Goal: Transaction & Acquisition: Purchase product/service

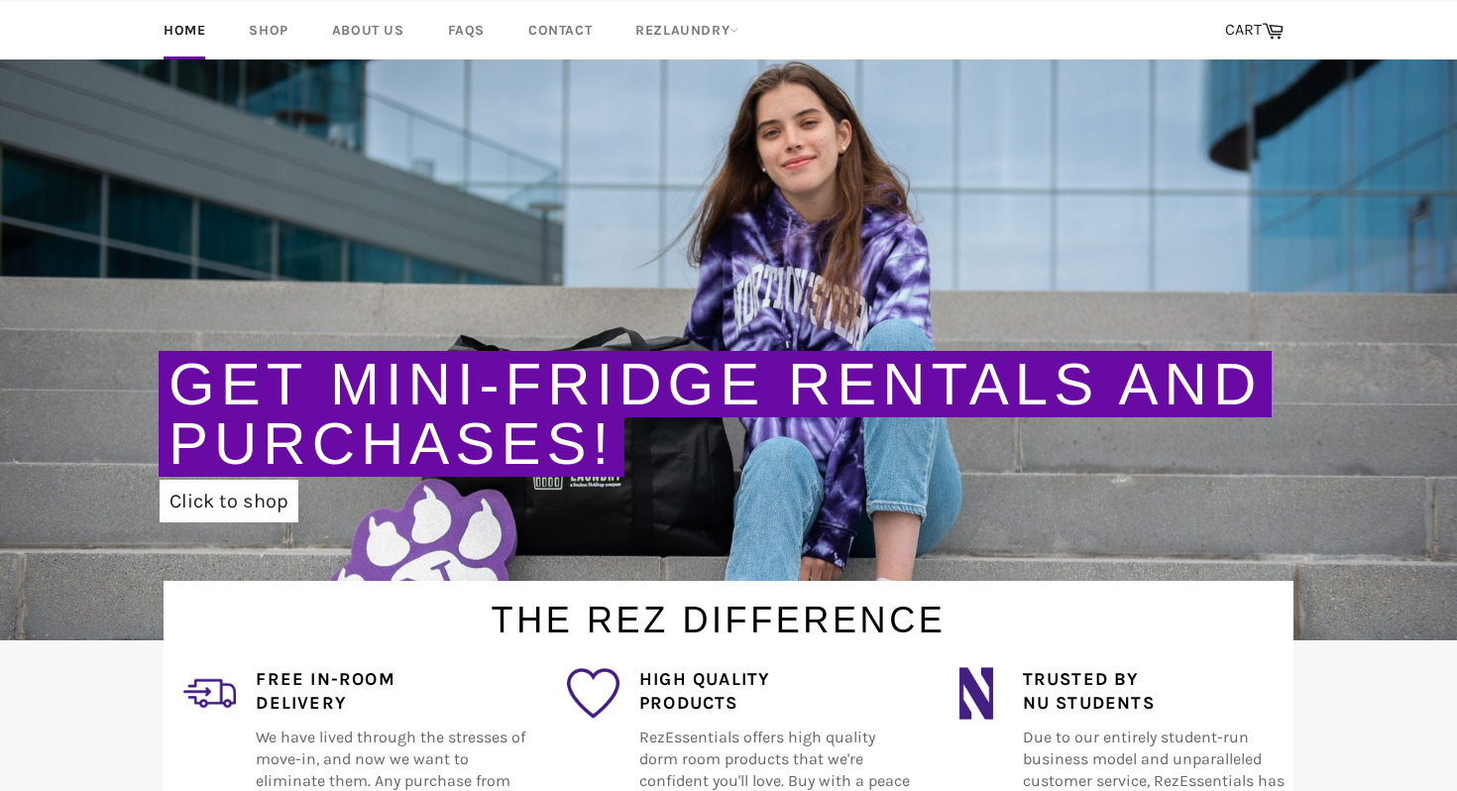
scroll to position [130, 0]
click at [274, 32] on link "Shop" at bounding box center [268, 30] width 78 height 58
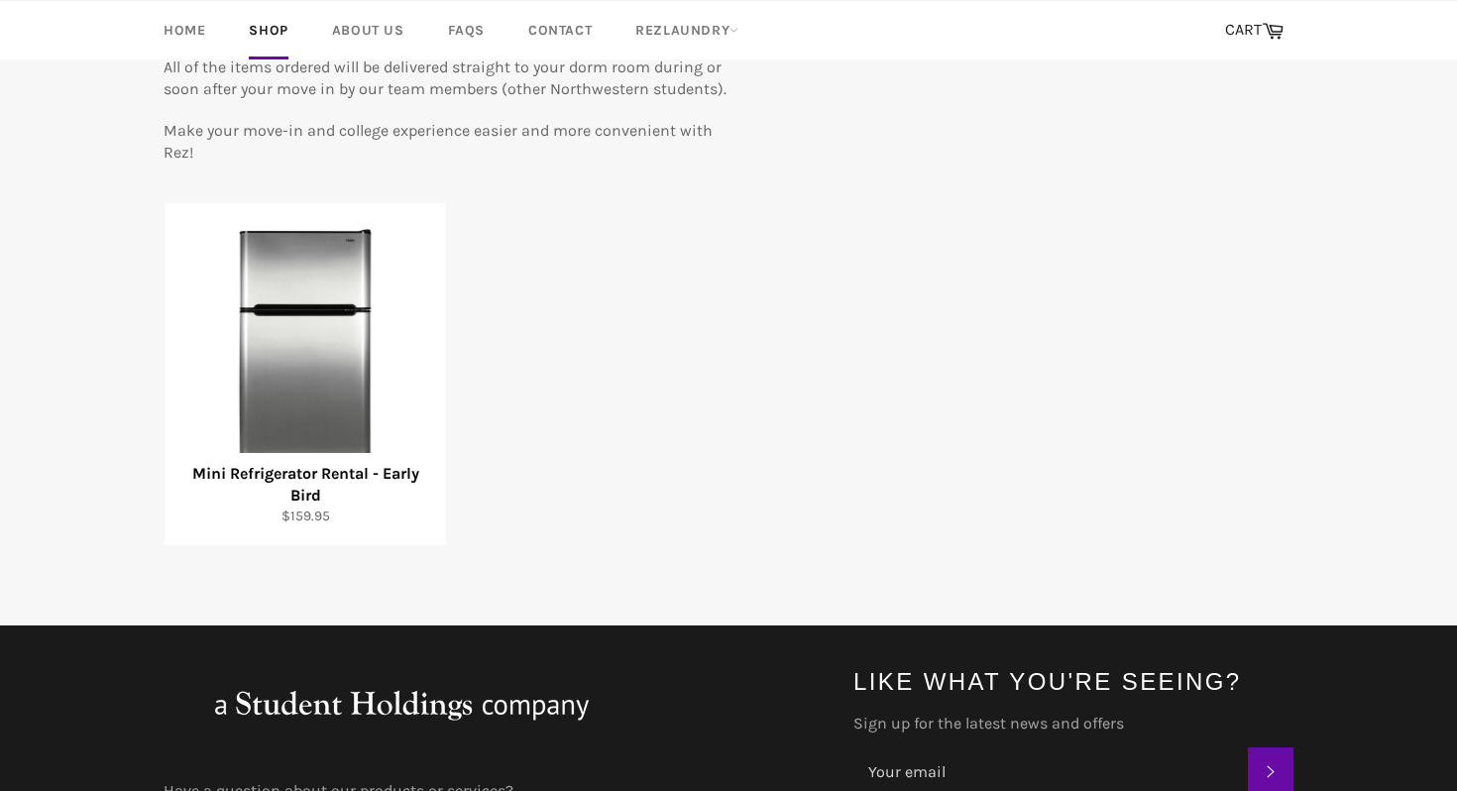
scroll to position [278, 0]
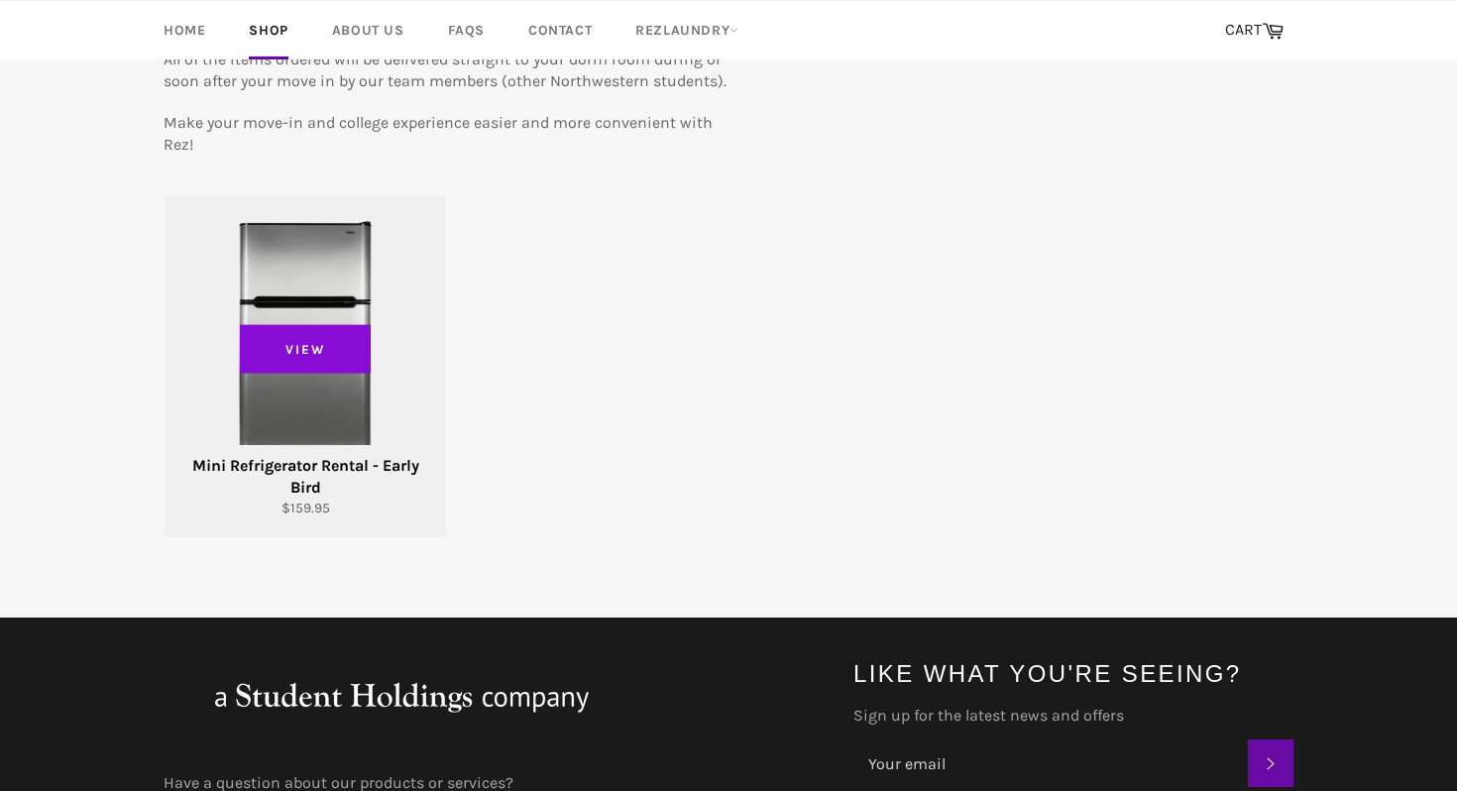
click at [315, 360] on span "View" at bounding box center [305, 349] width 131 height 50
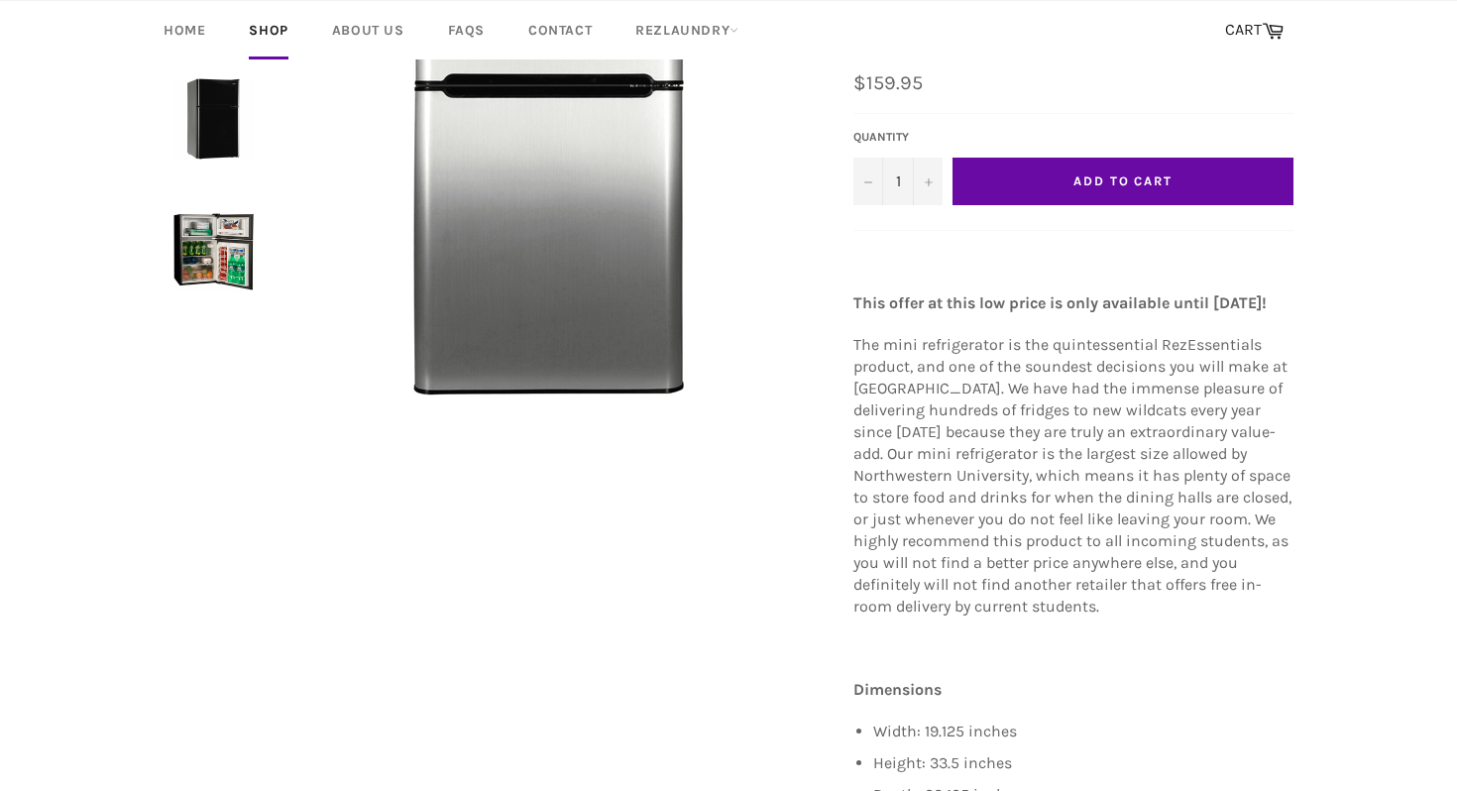
scroll to position [317, 0]
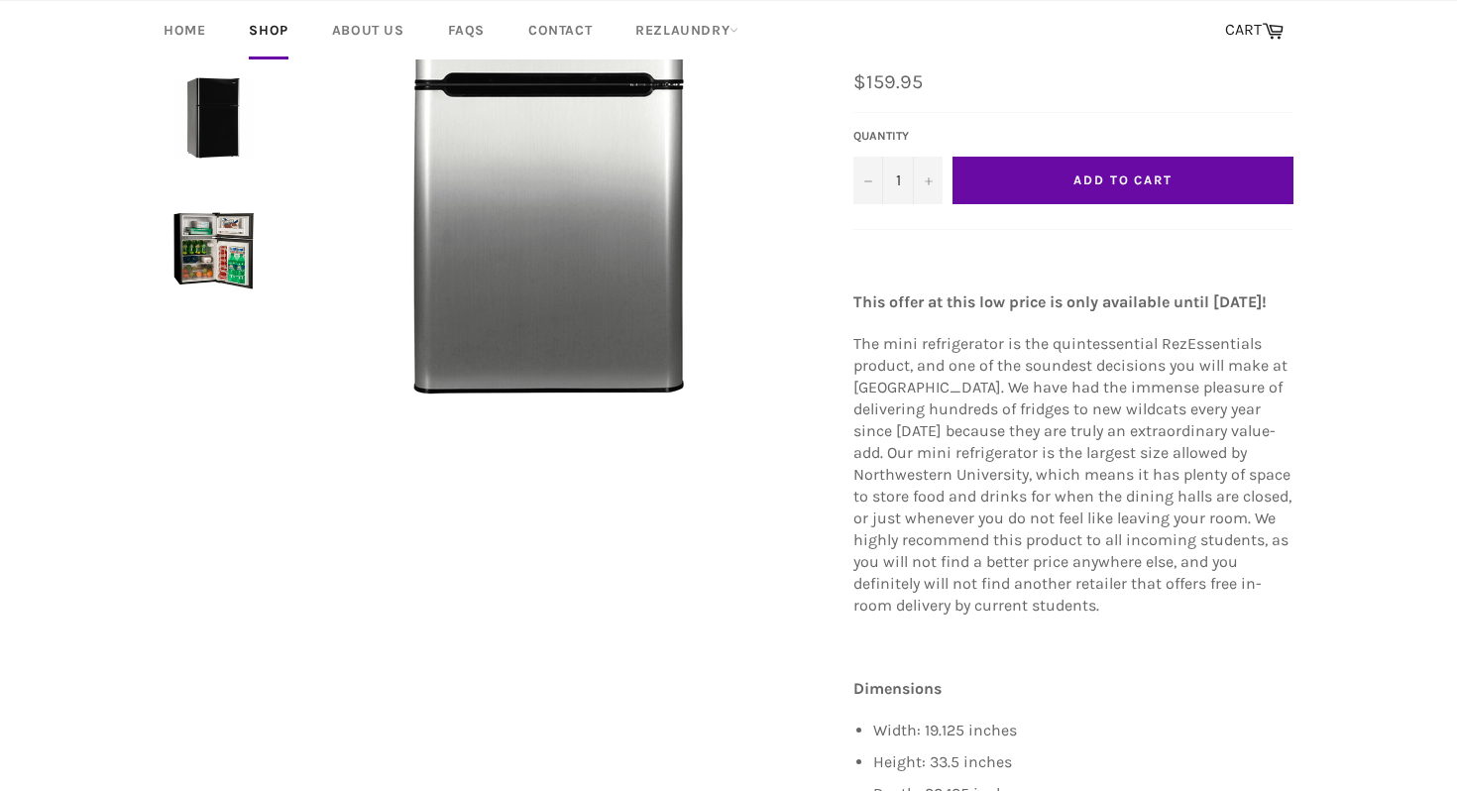
click at [1137, 157] on button "Add to Cart" at bounding box center [1123, 181] width 341 height 48
click at [1140, 173] on span "Add to Cart" at bounding box center [1123, 180] width 99 height 15
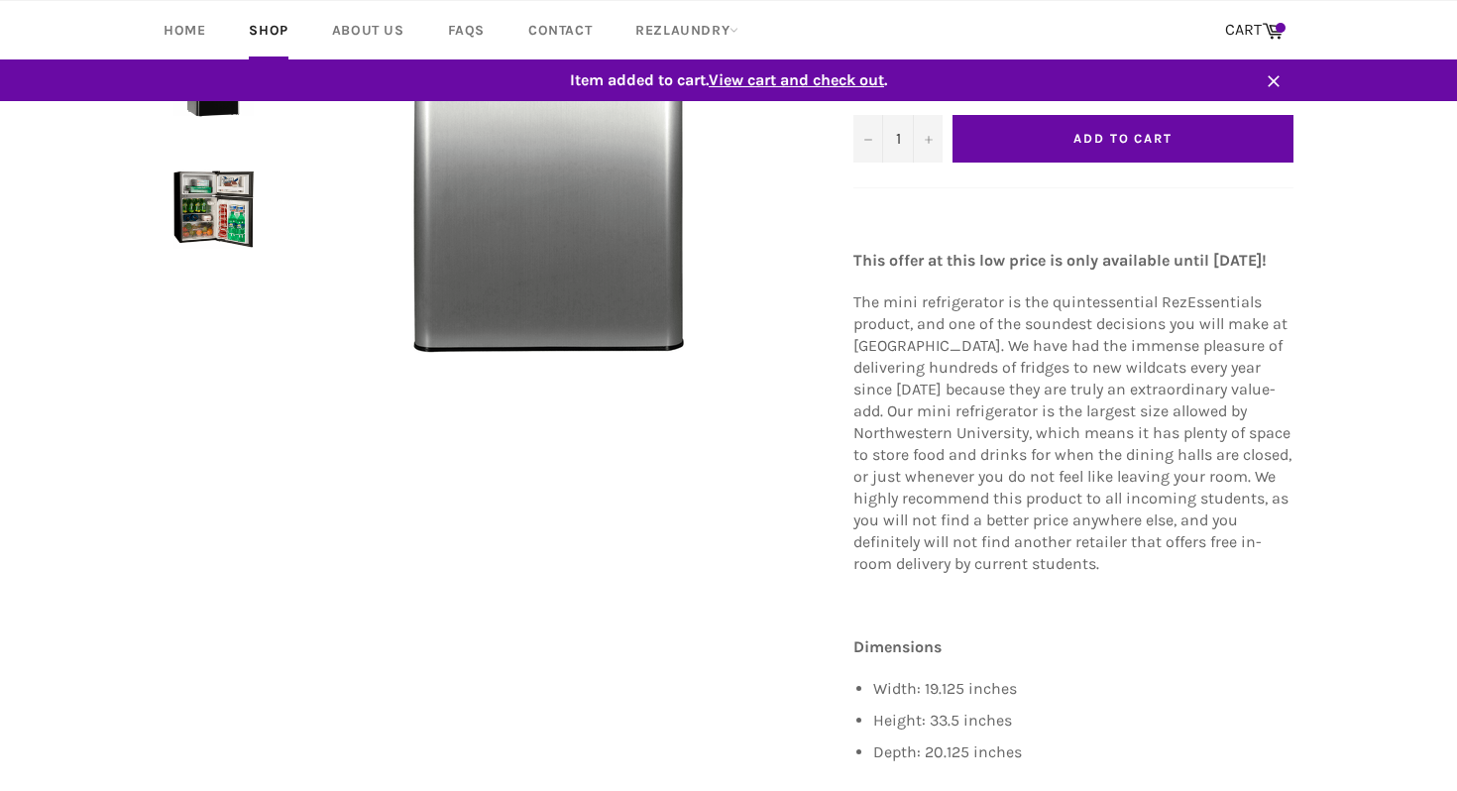
scroll to position [276, 0]
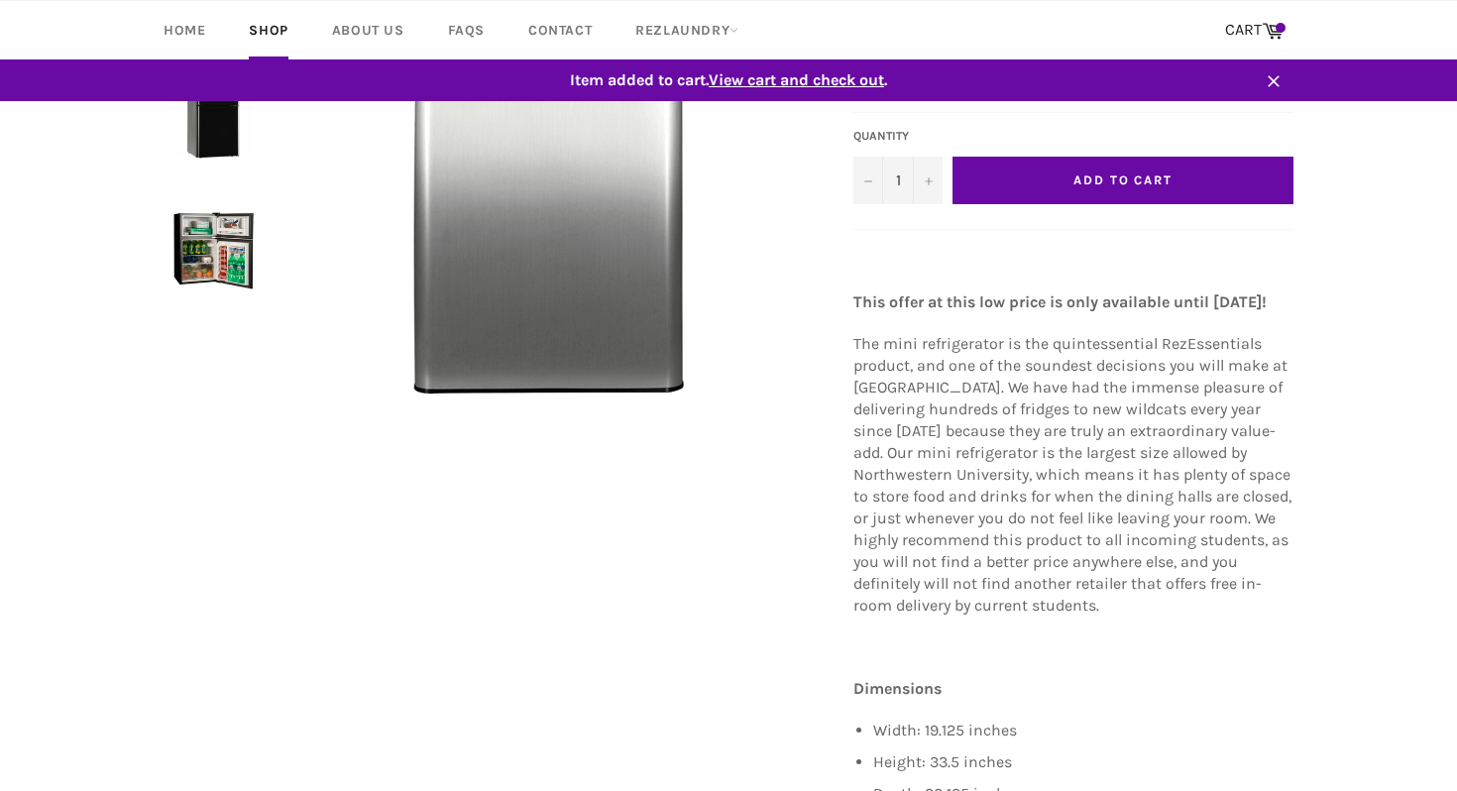
click at [1140, 157] on button "Add to Cart" at bounding box center [1123, 181] width 341 height 48
click at [860, 87] on span "View cart and check out" at bounding box center [796, 79] width 175 height 19
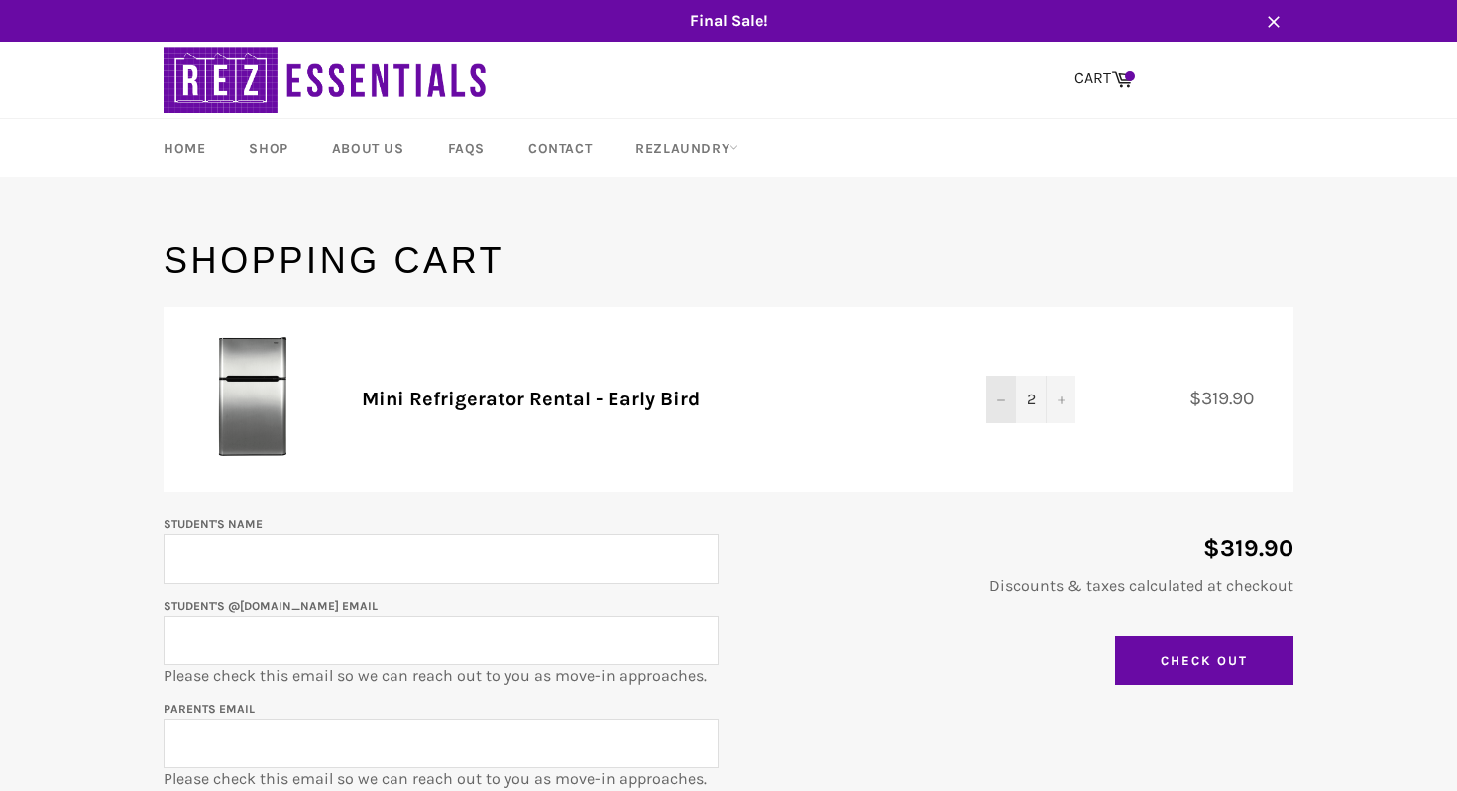
click at [1010, 397] on button "−" at bounding box center [1001, 400] width 30 height 48
click at [974, 506] on form "Product Quantity Total Mini Refrigerator Rental - Early Bird Quantity 1 − + $15…" at bounding box center [729, 651] width 1130 height 689
click at [638, 538] on input "Student's Name" at bounding box center [441, 559] width 555 height 50
type input "Aryan Kundra"
type input "kundraryan@gmail.com"
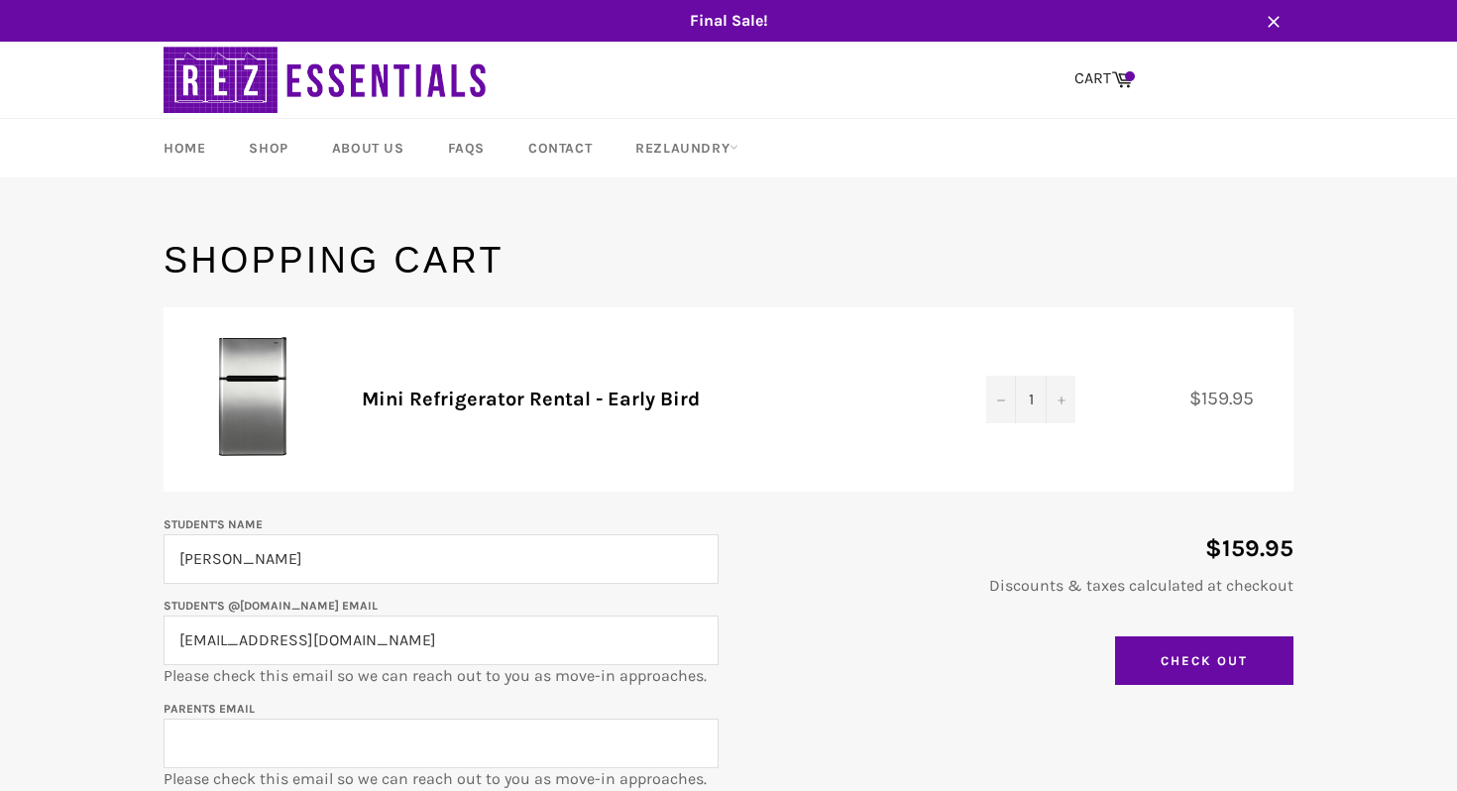
type input "kundraryan@gmail.com"
click at [867, 655] on div "$159.95 Discounts & taxes calculated at checkout Update Cart Check Out" at bounding box center [1006, 604] width 575 height 183
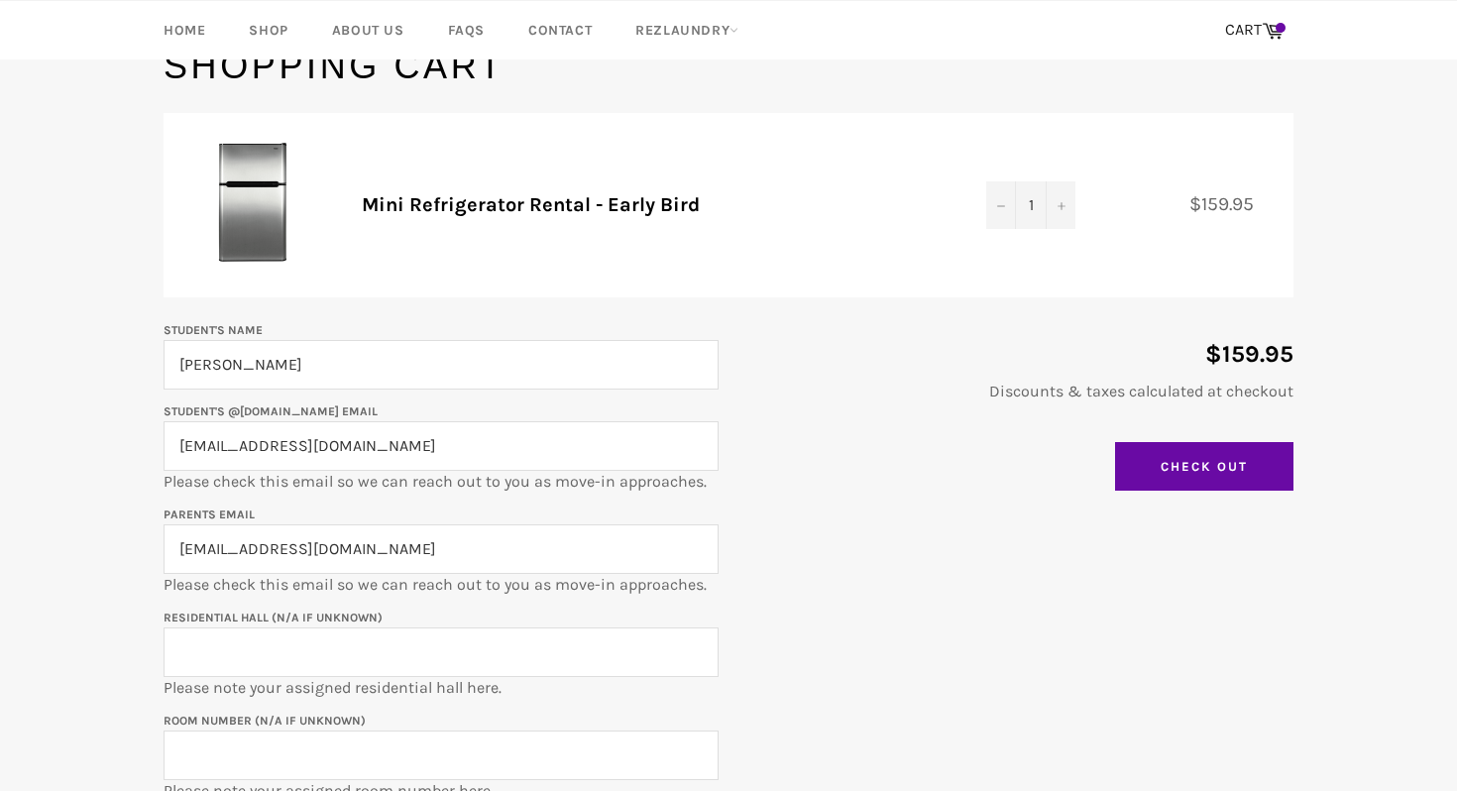
scroll to position [247, 0]
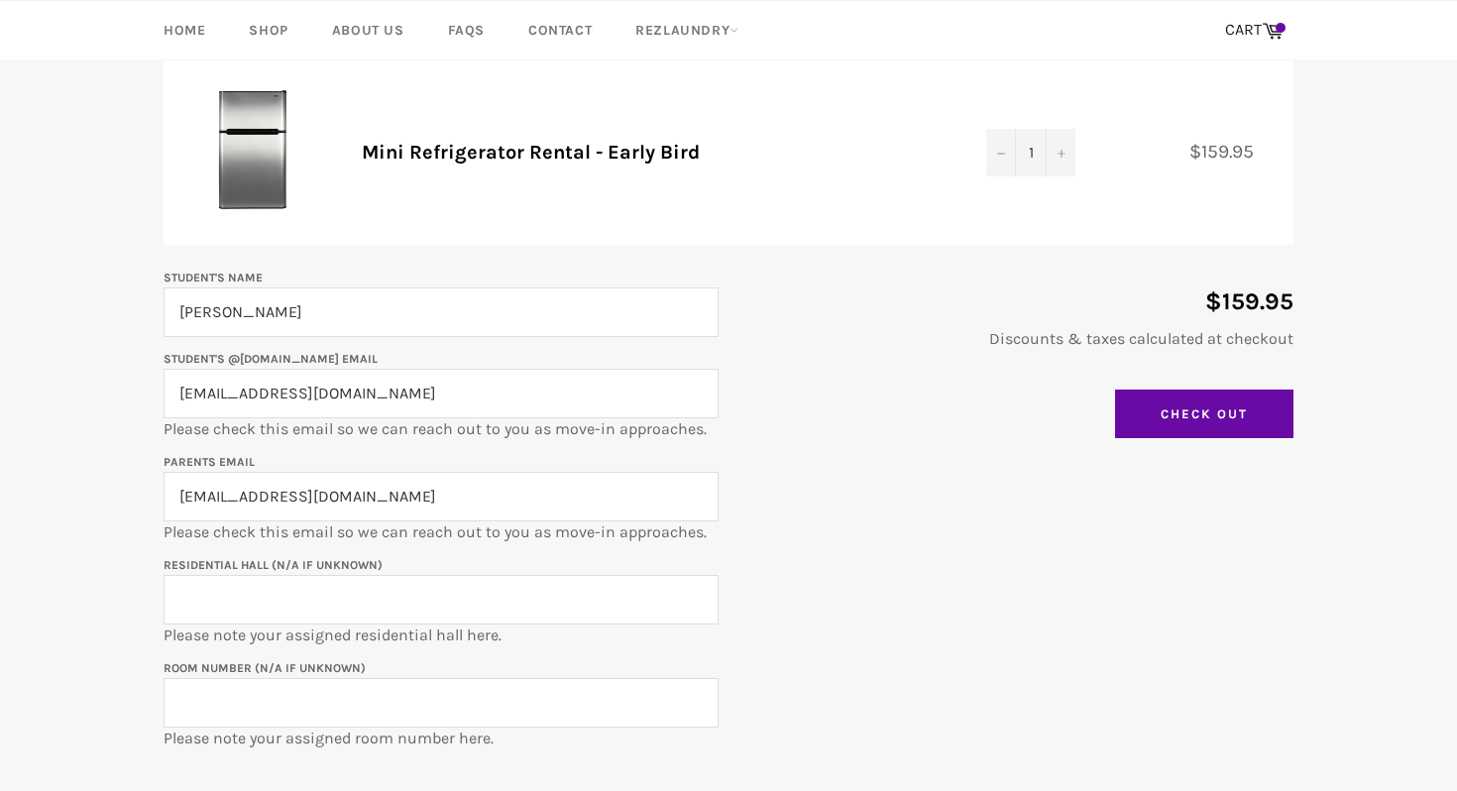
drag, startPoint x: 848, startPoint y: 646, endPoint x: 702, endPoint y: 790, distance: 204.7
click at [702, 790] on main "Shopping Cart Product Quantity Total Mini Refrigerator Rental - Early Bird Quan…" at bounding box center [728, 409] width 1457 height 840
click at [472, 391] on input "kundraryan@gmail.com" at bounding box center [441, 394] width 555 height 50
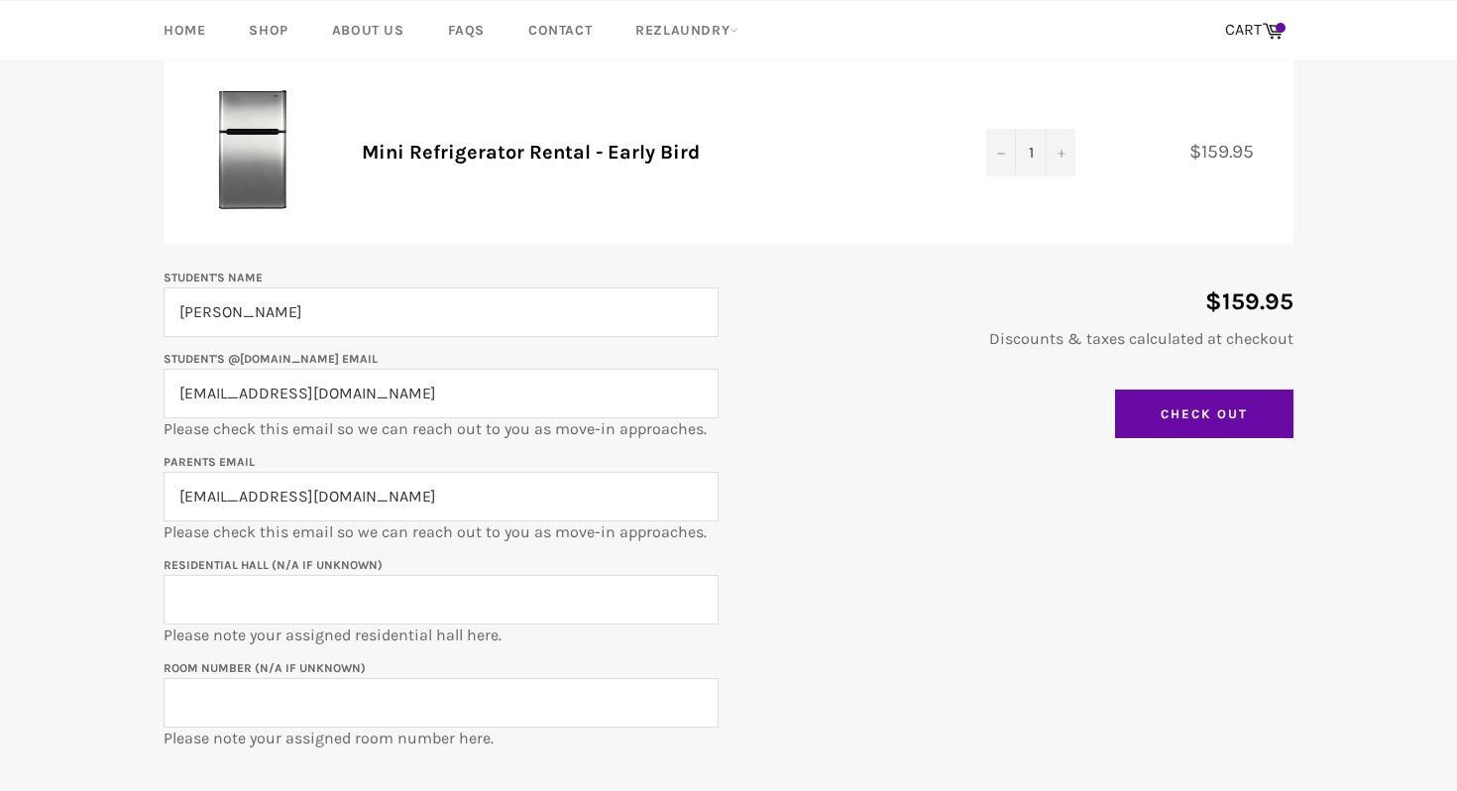
type input "aryankundra2029@u.northwestern.edu"
click at [97, 577] on main "Shopping Cart Product Quantity Total Mini Refrigerator Rental - Early Bird Quan…" at bounding box center [728, 409] width 1457 height 840
click at [401, 502] on input "kundraryan@gmail.com" at bounding box center [441, 497] width 555 height 50
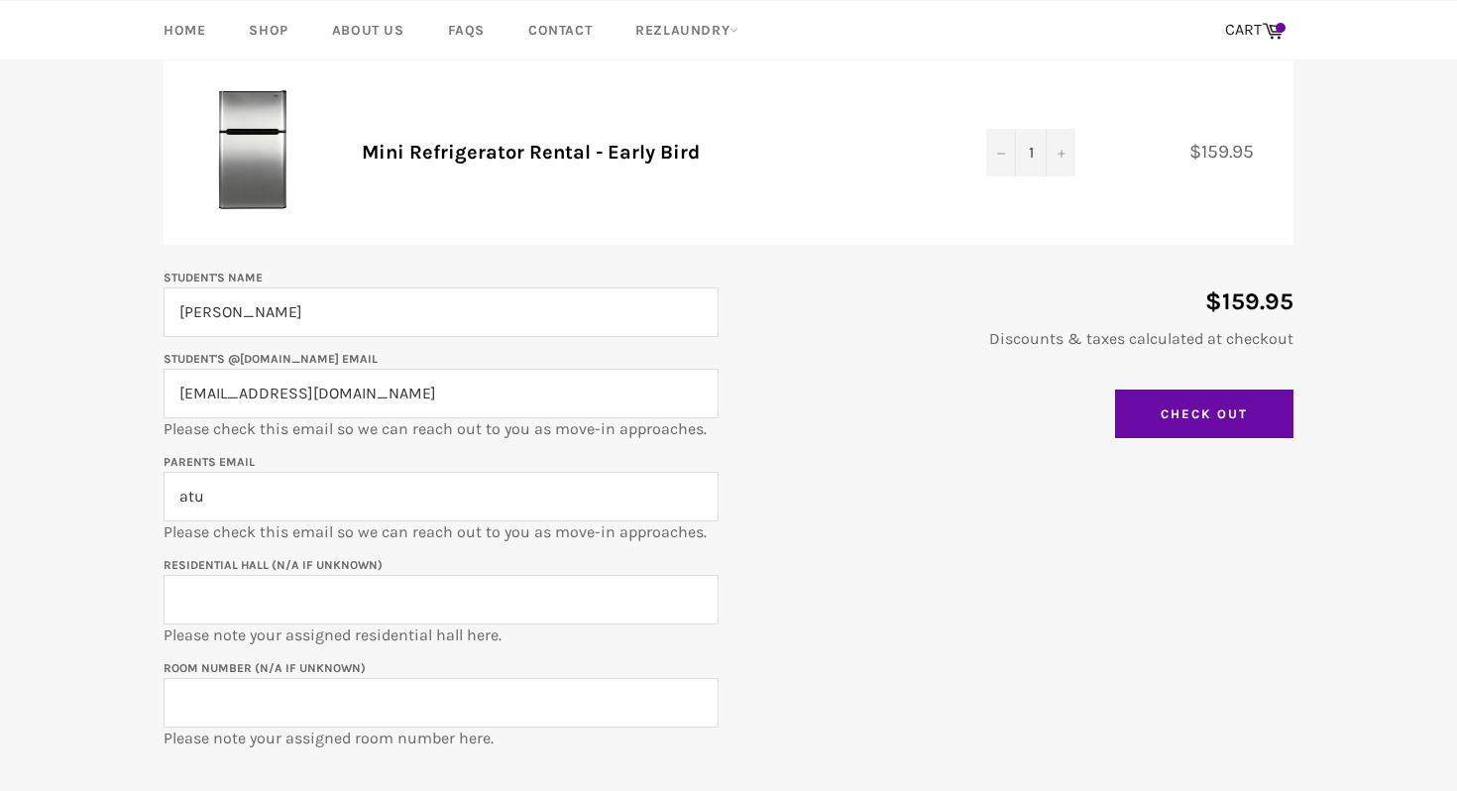
type input "atulkundra@yahoo.com"
click at [92, 637] on main "Shopping Cart Product Quantity Total Mini Refrigerator Rental - Early Bird Quan…" at bounding box center [728, 409] width 1457 height 840
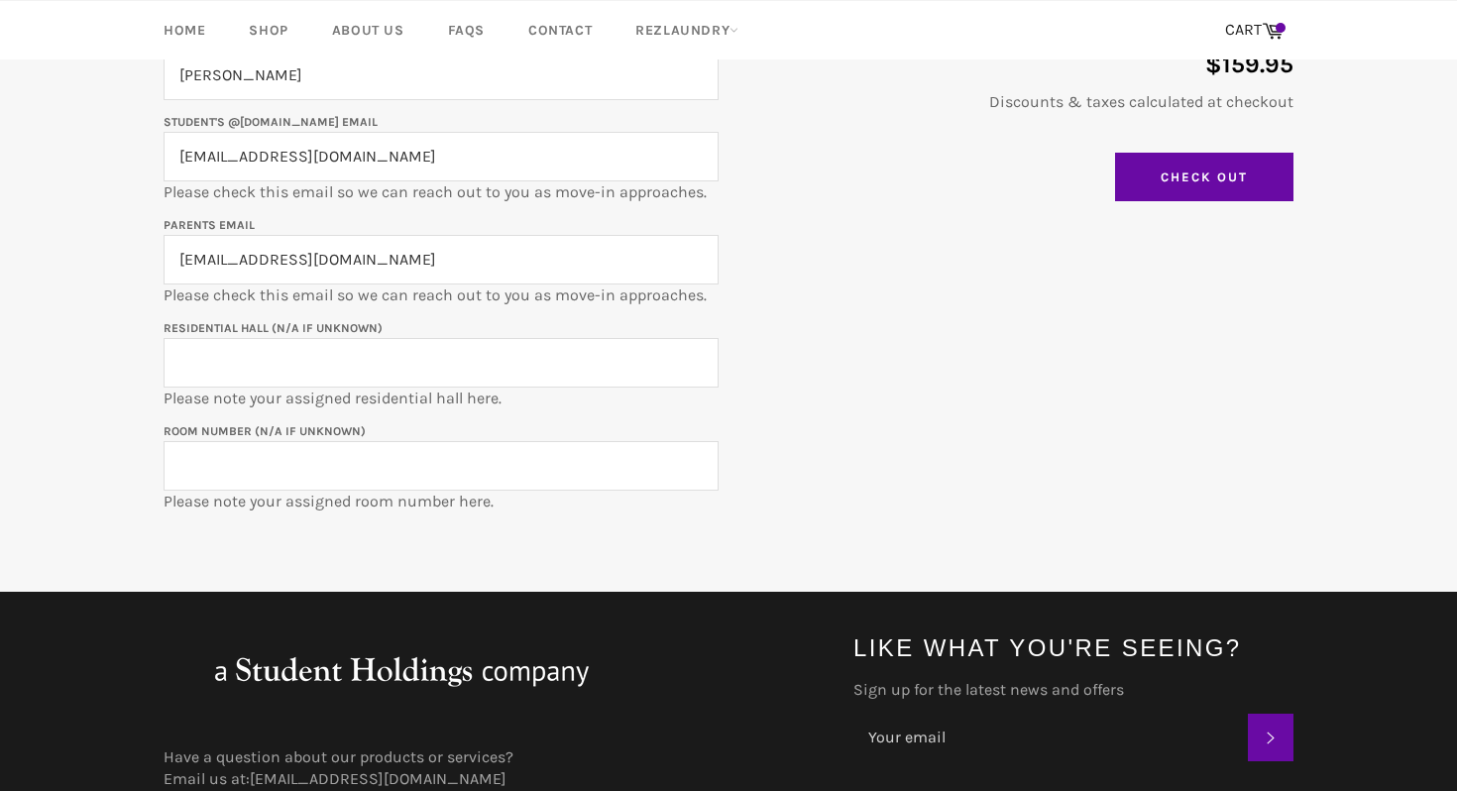
scroll to position [485, 0]
click at [346, 372] on input "Residential Hall (N/A if unknown)" at bounding box center [441, 362] width 555 height 50
type input "East Fairchild"
click at [363, 453] on input "Room Number (N/A if unknown)" at bounding box center [441, 465] width 555 height 50
paste input "EFC-0309b"
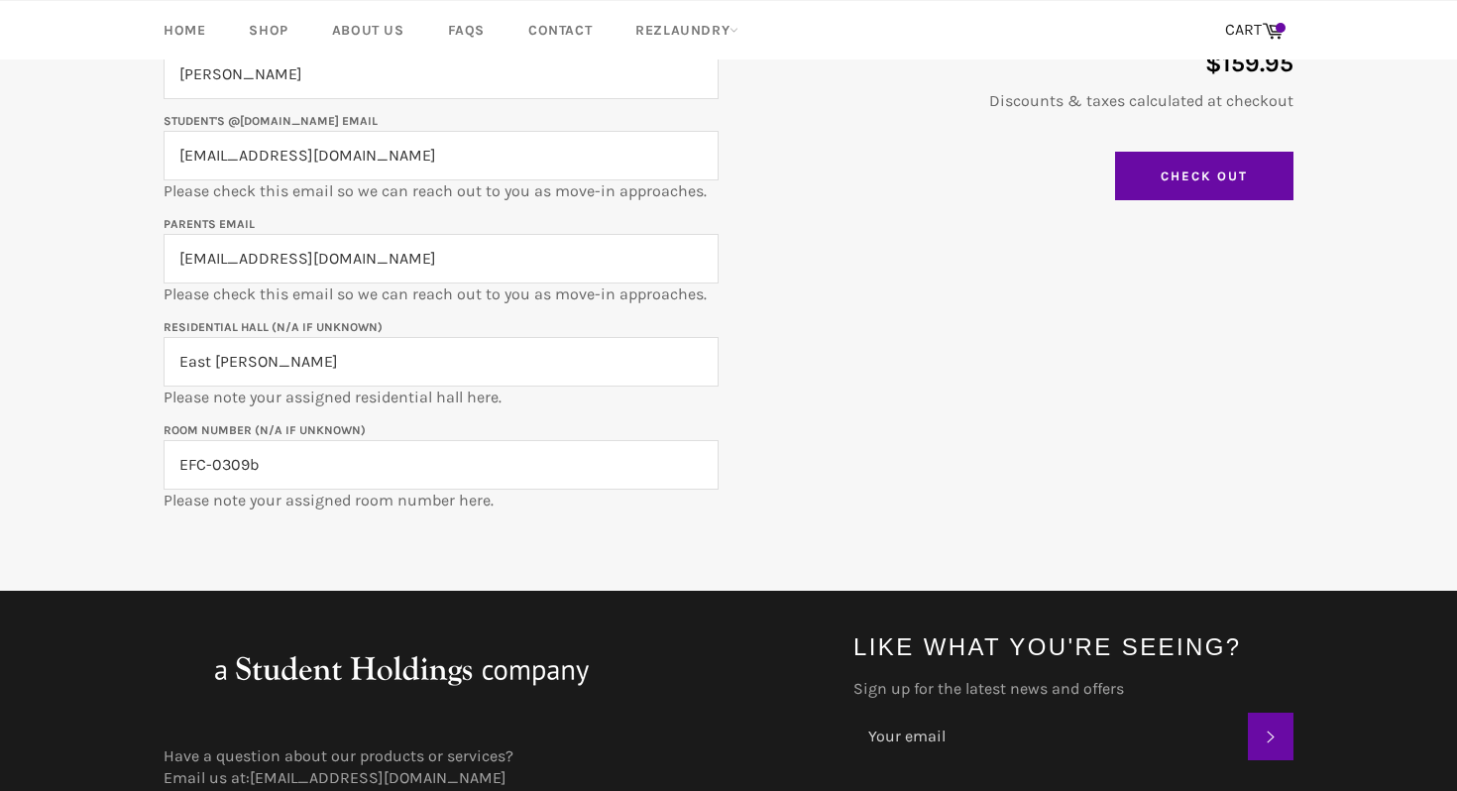
type input "EFC-0309b"
click at [1002, 276] on div "Student's Name Aryan Kundra Student's @u.northwestern.edu email aryankundra2029…" at bounding box center [719, 270] width 1150 height 484
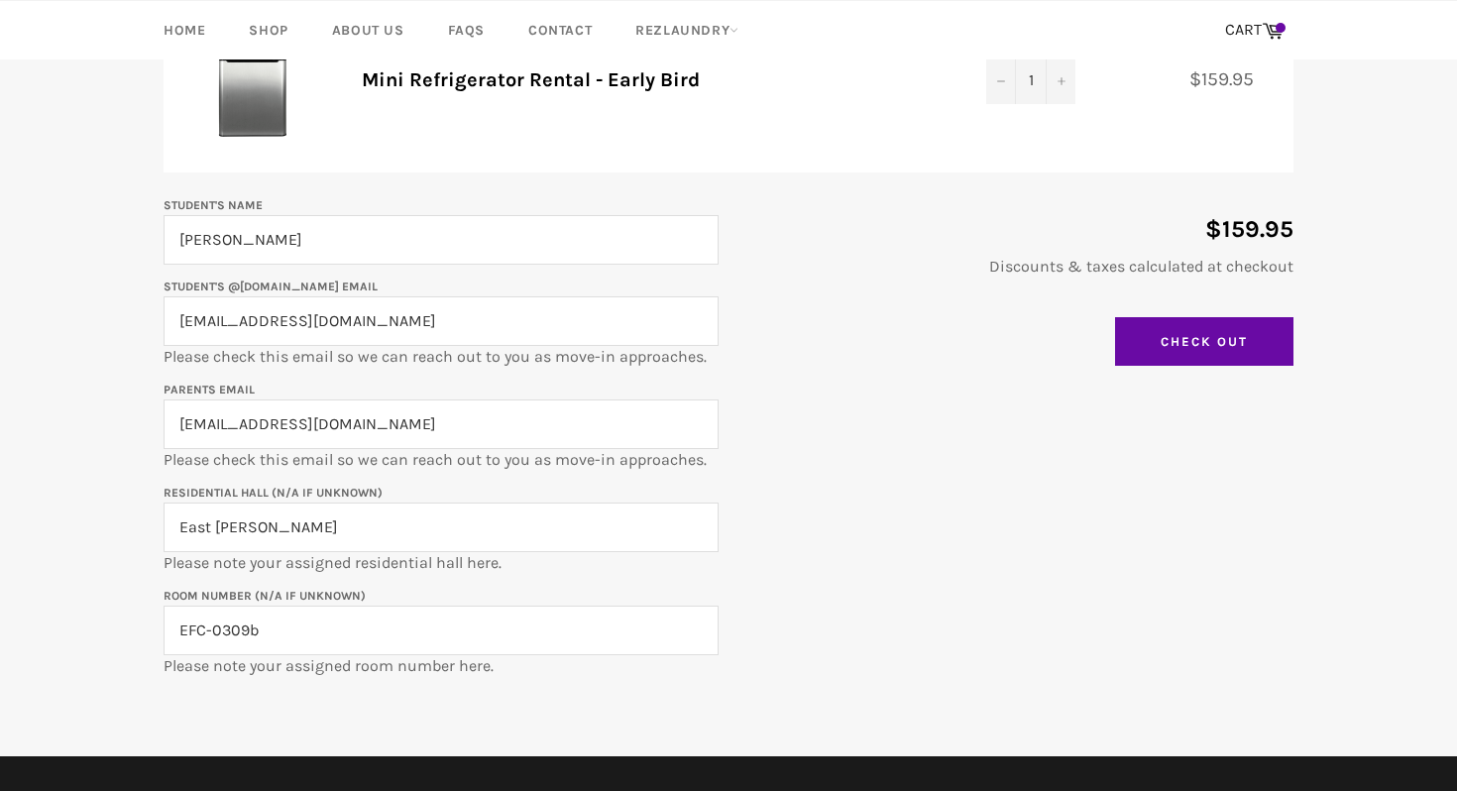
scroll to position [350, 0]
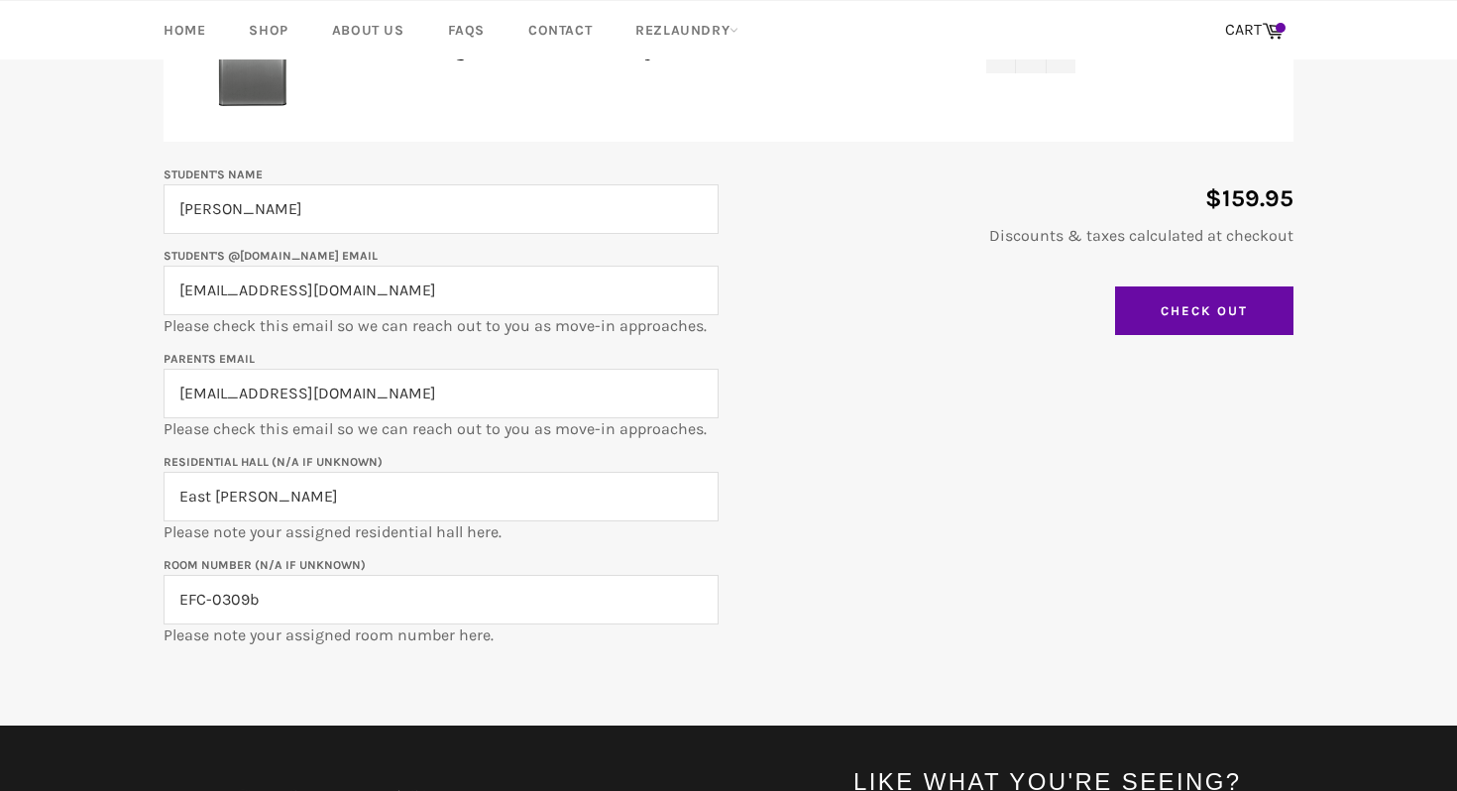
drag, startPoint x: 996, startPoint y: 279, endPoint x: 922, endPoint y: 609, distance: 338.4
click at [922, 612] on div "Student's Name Aryan Kundra Student's @u.northwestern.edu email aryankundra2029…" at bounding box center [719, 405] width 1150 height 484
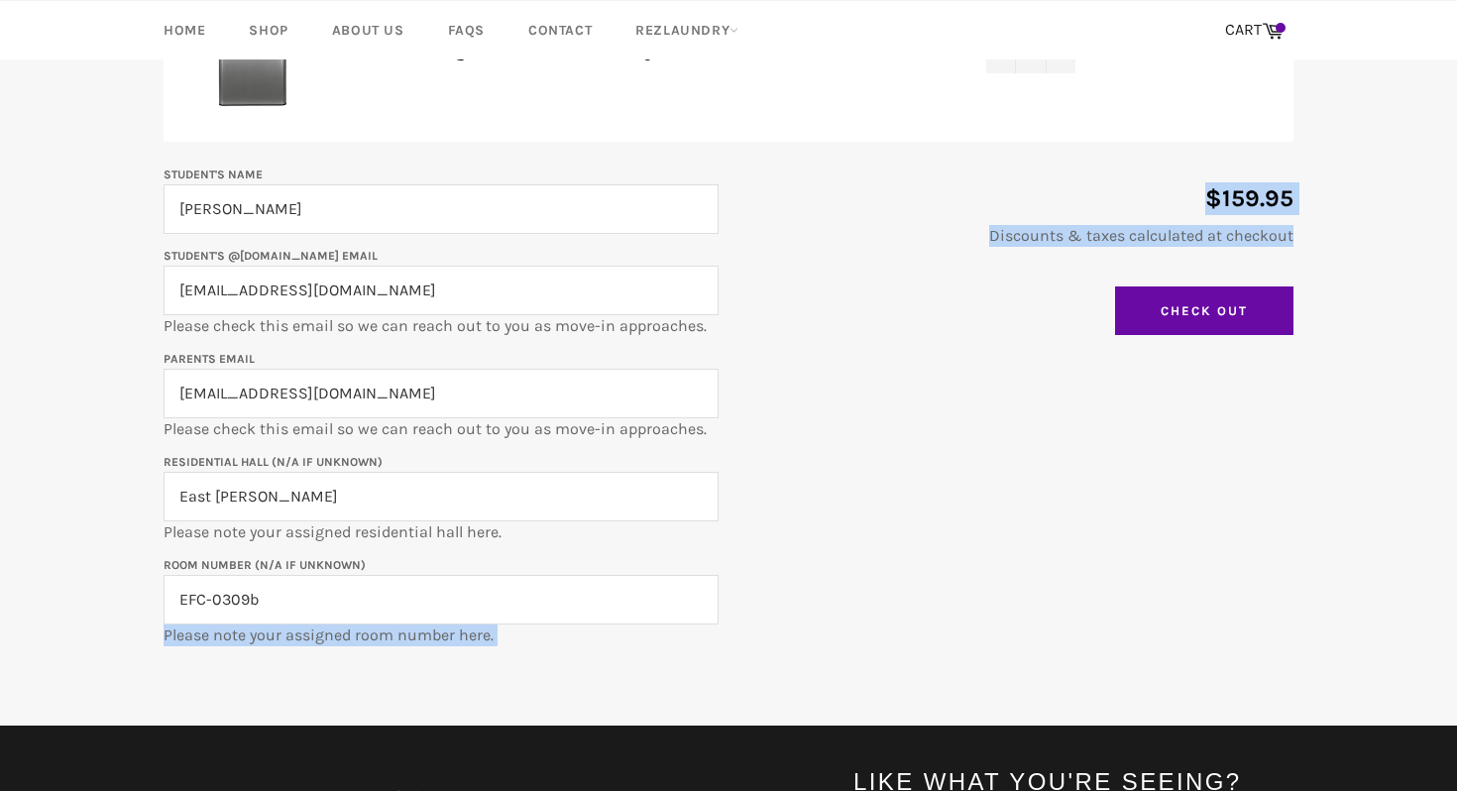
click at [922, 609] on div "Student's Name Aryan Kundra Student's @u.northwestern.edu email aryankundra2029…" at bounding box center [719, 405] width 1150 height 484
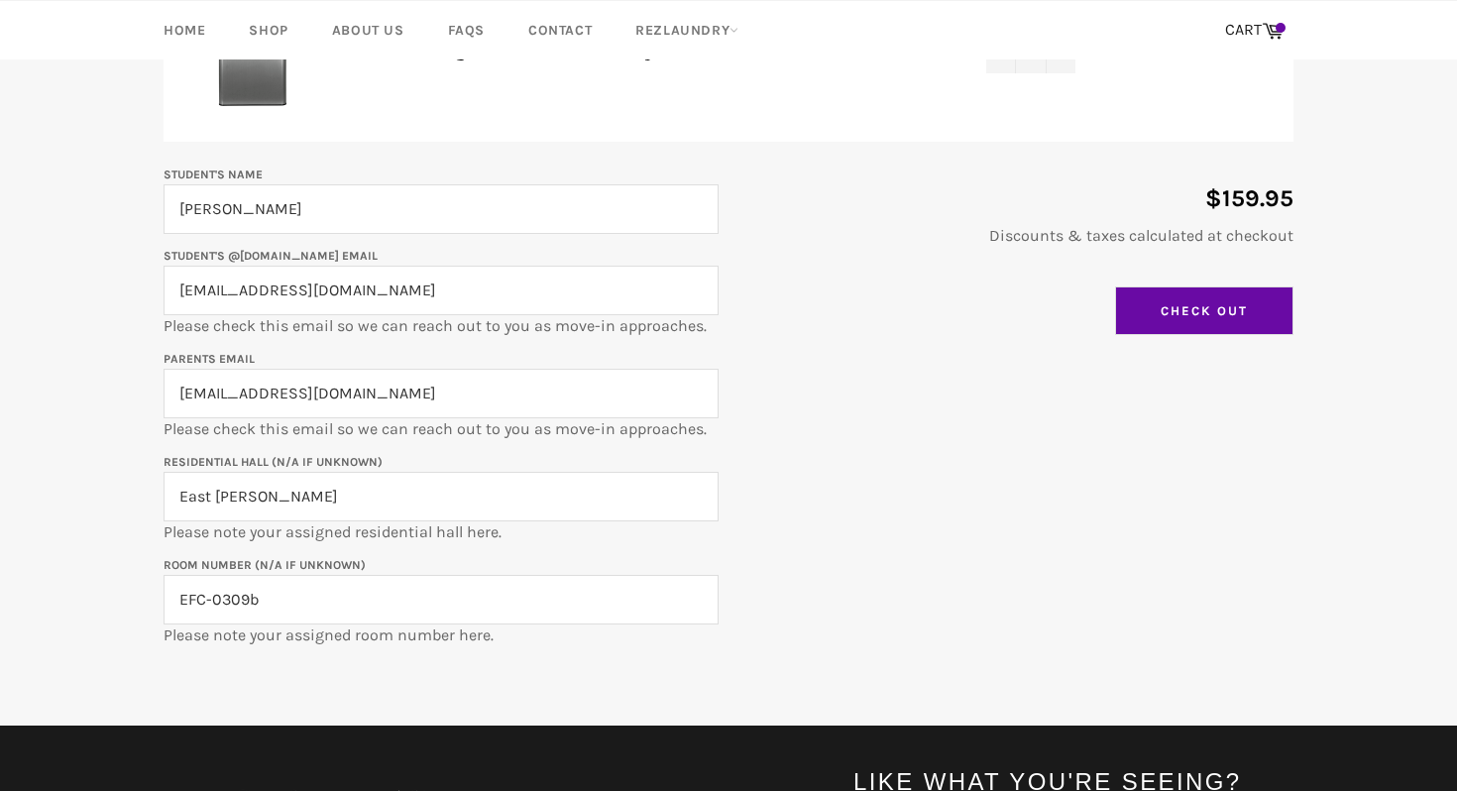
click at [1205, 303] on input "Check Out" at bounding box center [1204, 312] width 178 height 50
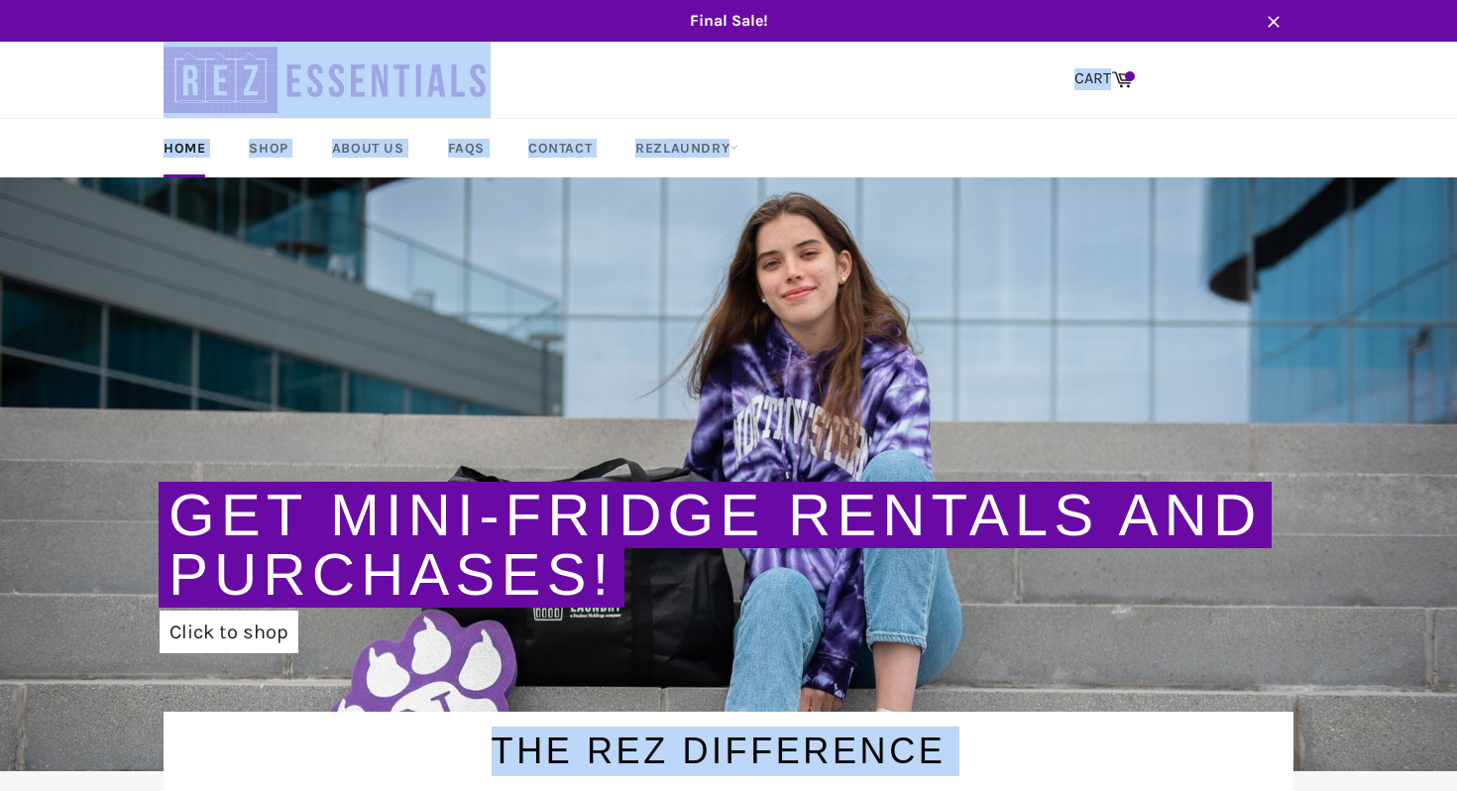
drag, startPoint x: 541, startPoint y: 394, endPoint x: 586, endPoint y: 318, distance: 87.6
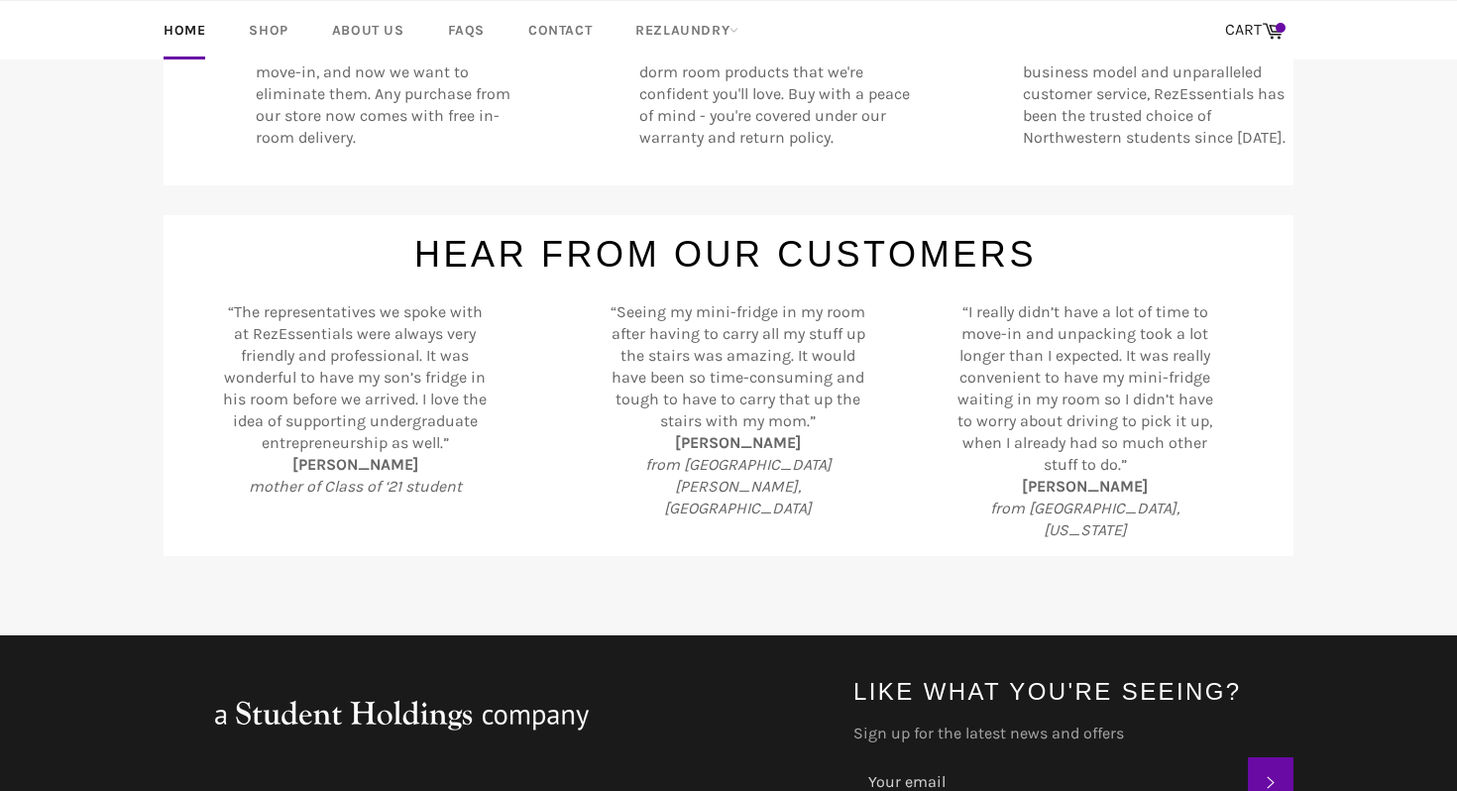
scroll to position [923, 0]
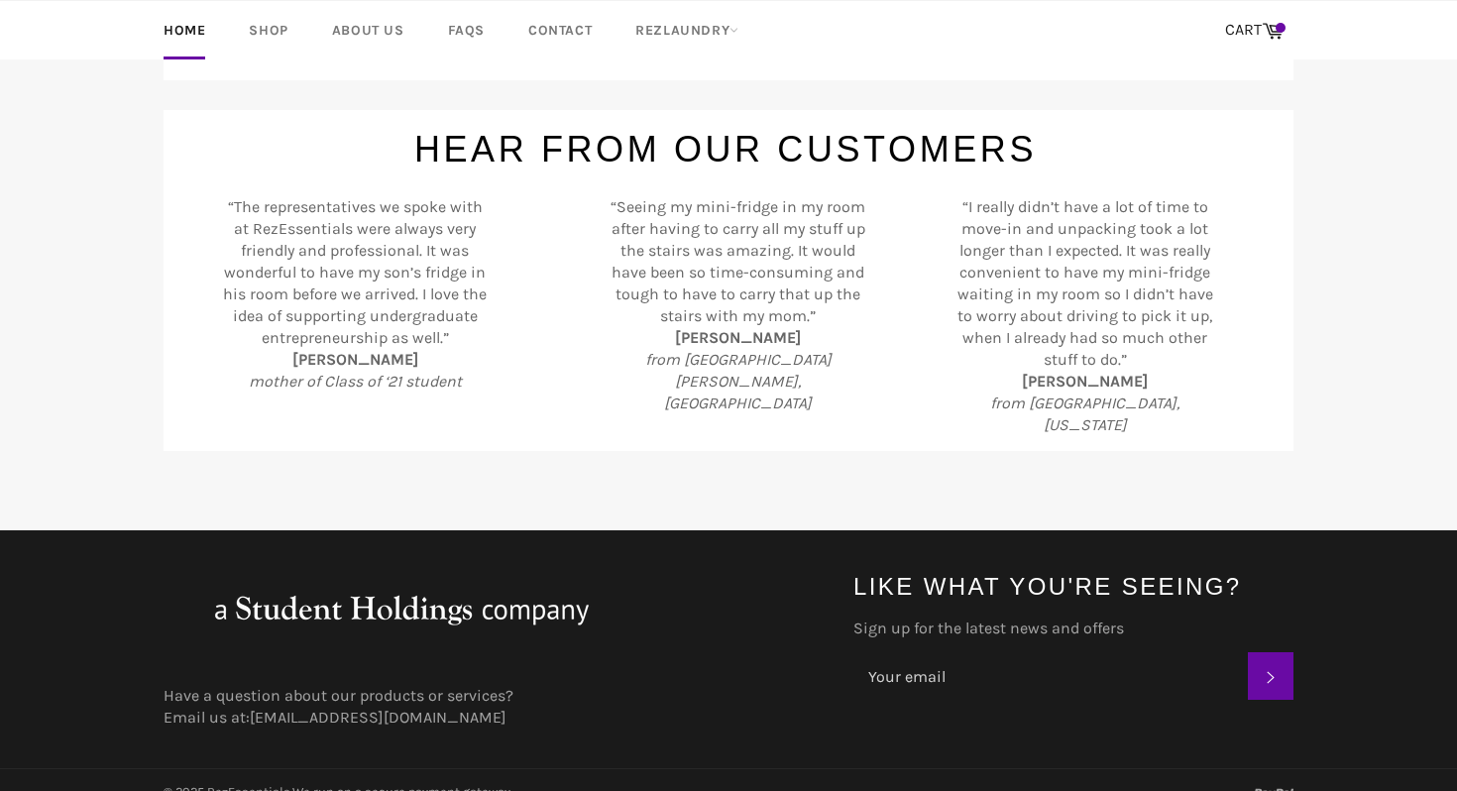
click at [279, 39] on link "Shop" at bounding box center [268, 30] width 78 height 58
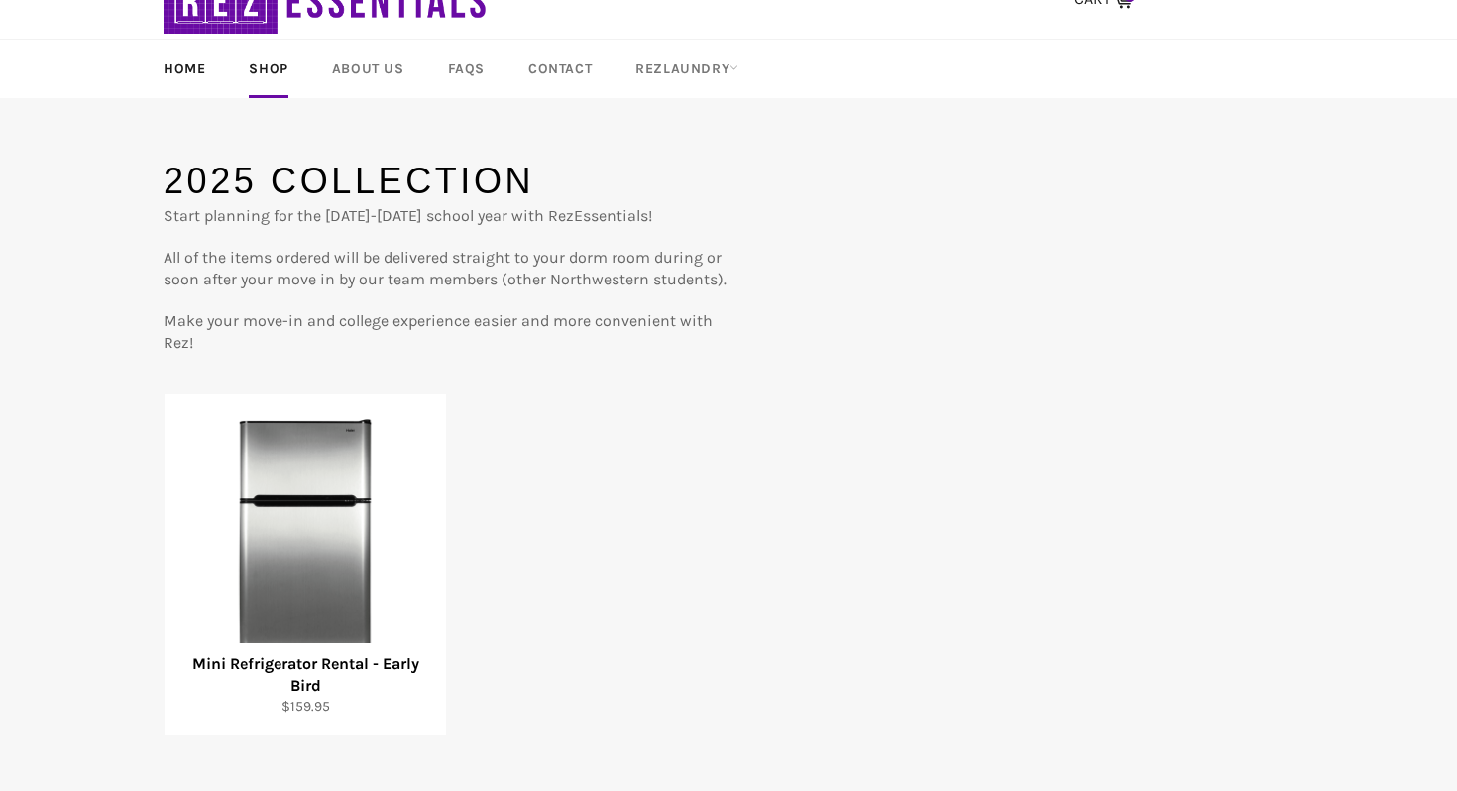
scroll to position [40, 0]
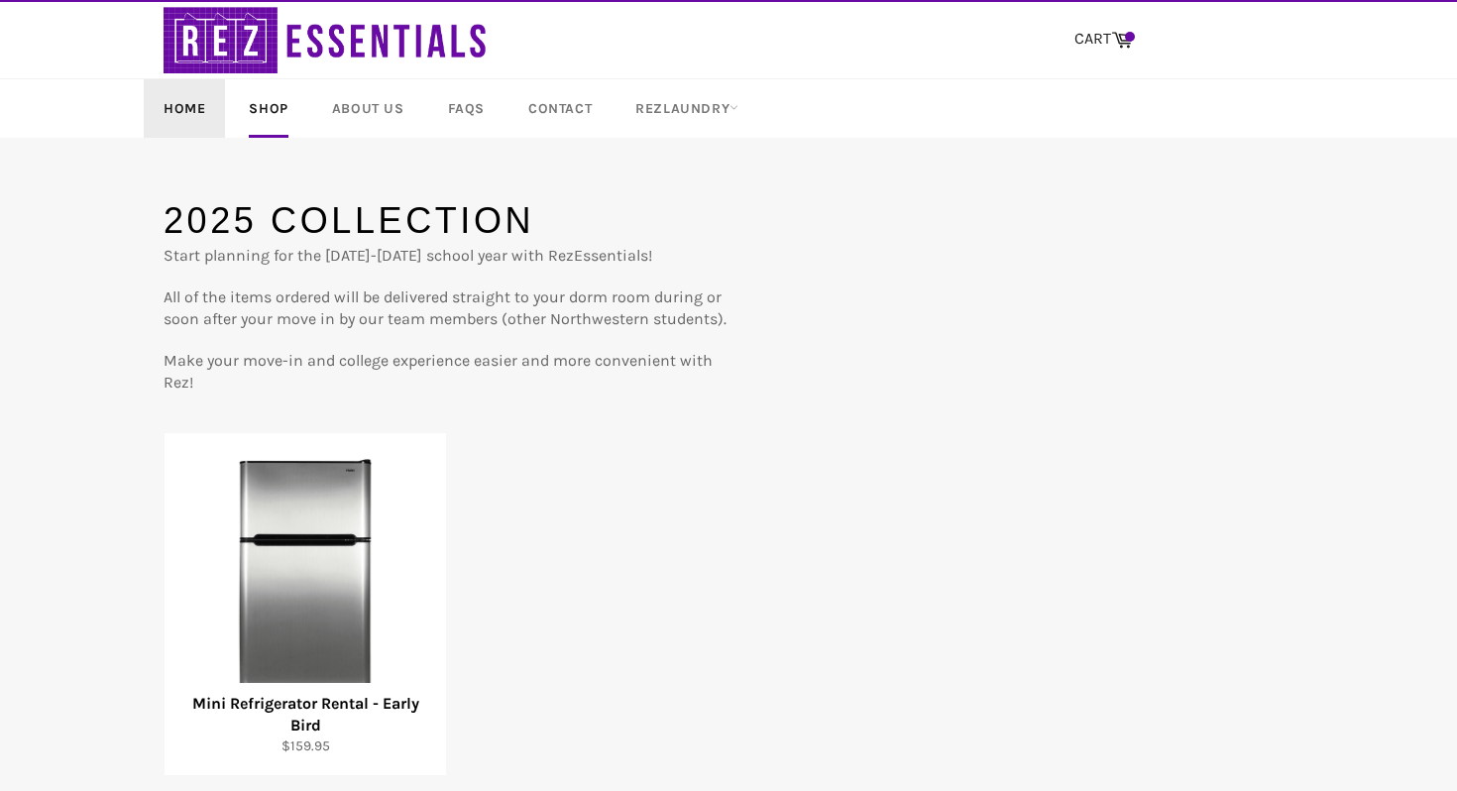
click at [184, 111] on link "Home" at bounding box center [184, 108] width 81 height 58
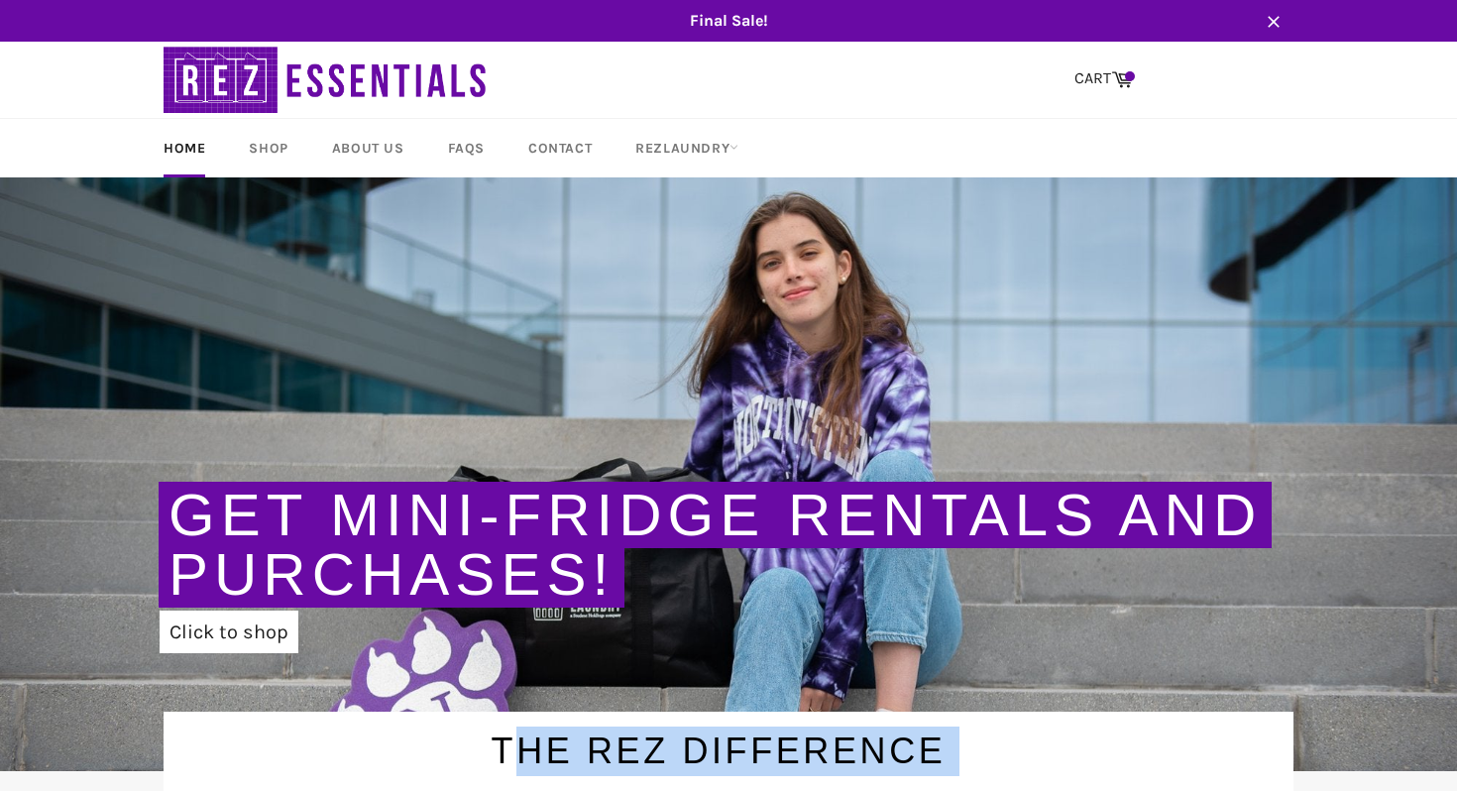
drag, startPoint x: 588, startPoint y: 310, endPoint x: 328, endPoint y: 501, distance: 322.0
click at [395, 135] on link "About Us" at bounding box center [368, 148] width 112 height 58
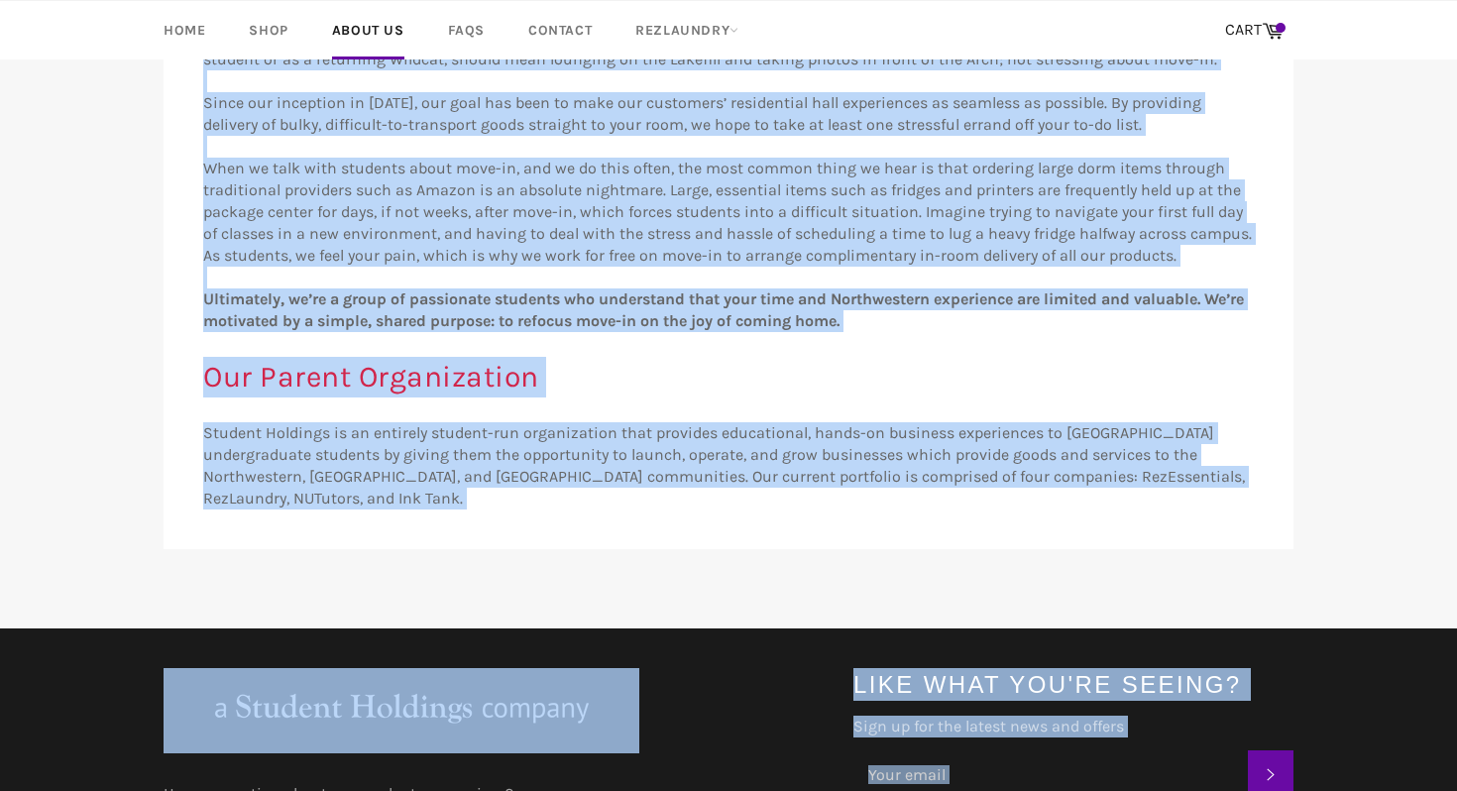
scroll to position [396, 0]
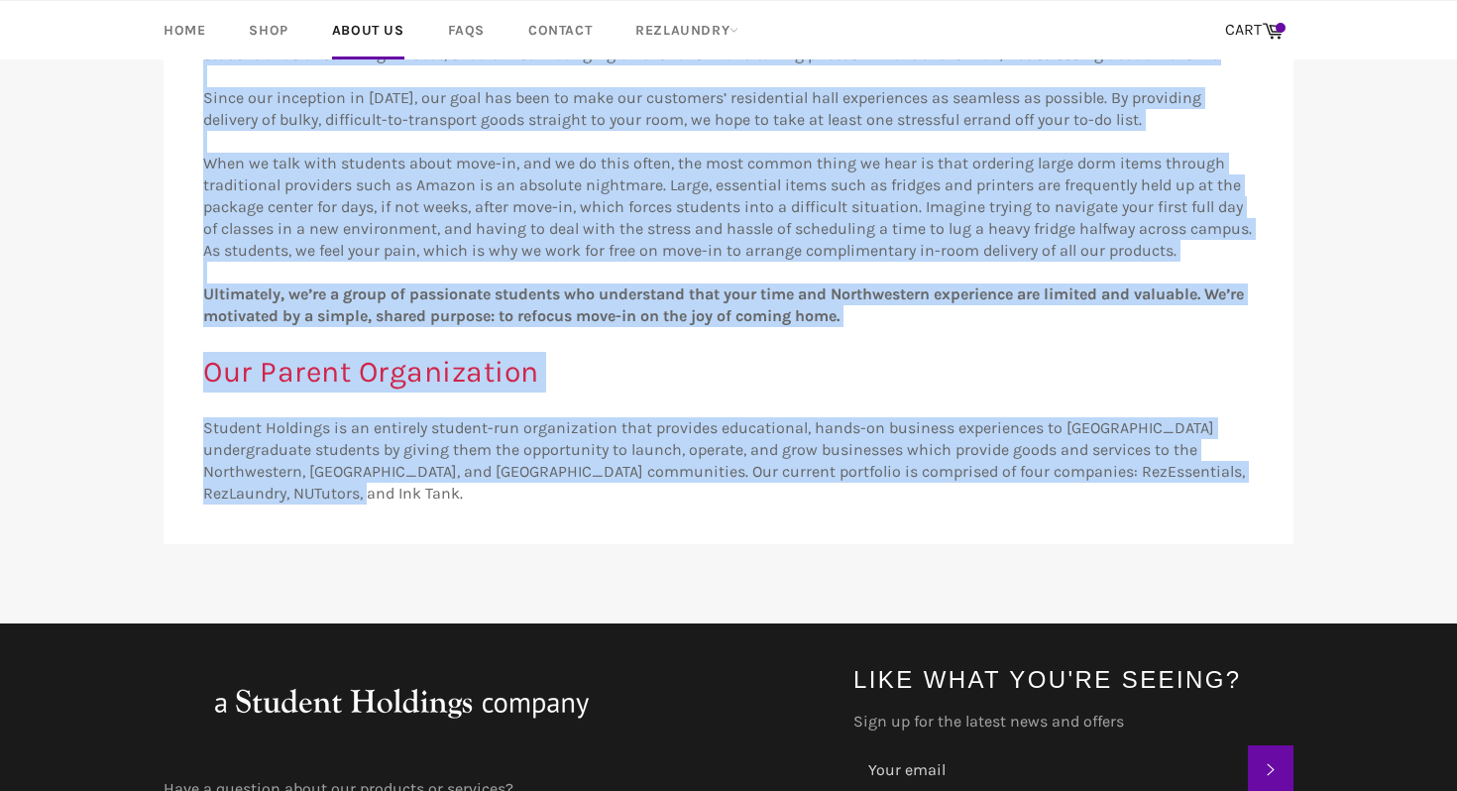
drag, startPoint x: 332, startPoint y: 296, endPoint x: 451, endPoint y: 188, distance: 160.7
click at [447, 236] on div "About us Our Story Move-in is stressful. As RezEssentials is a student-run serv…" at bounding box center [729, 192] width 1170 height 705
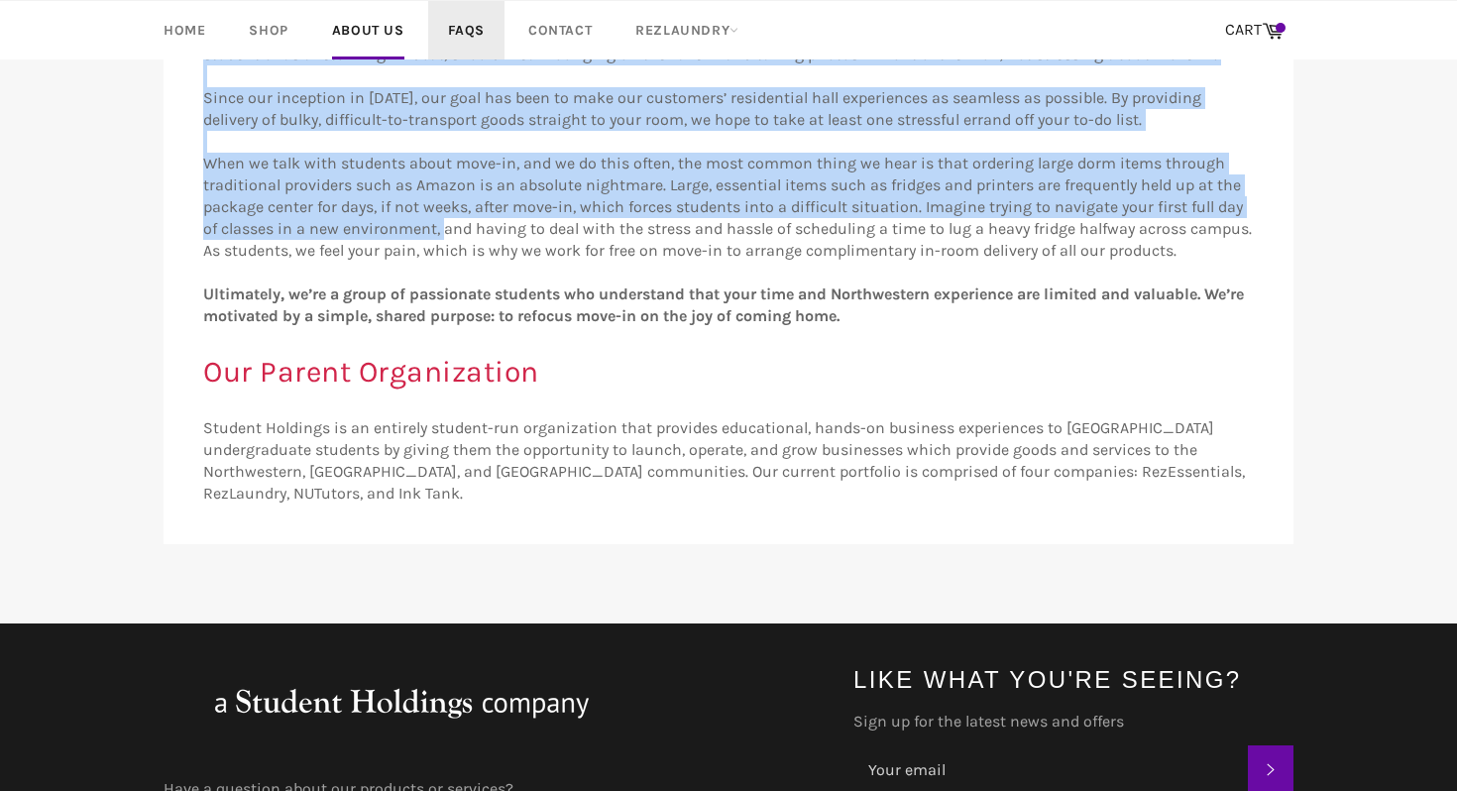
click at [478, 36] on link "FAQs" at bounding box center [466, 30] width 76 height 58
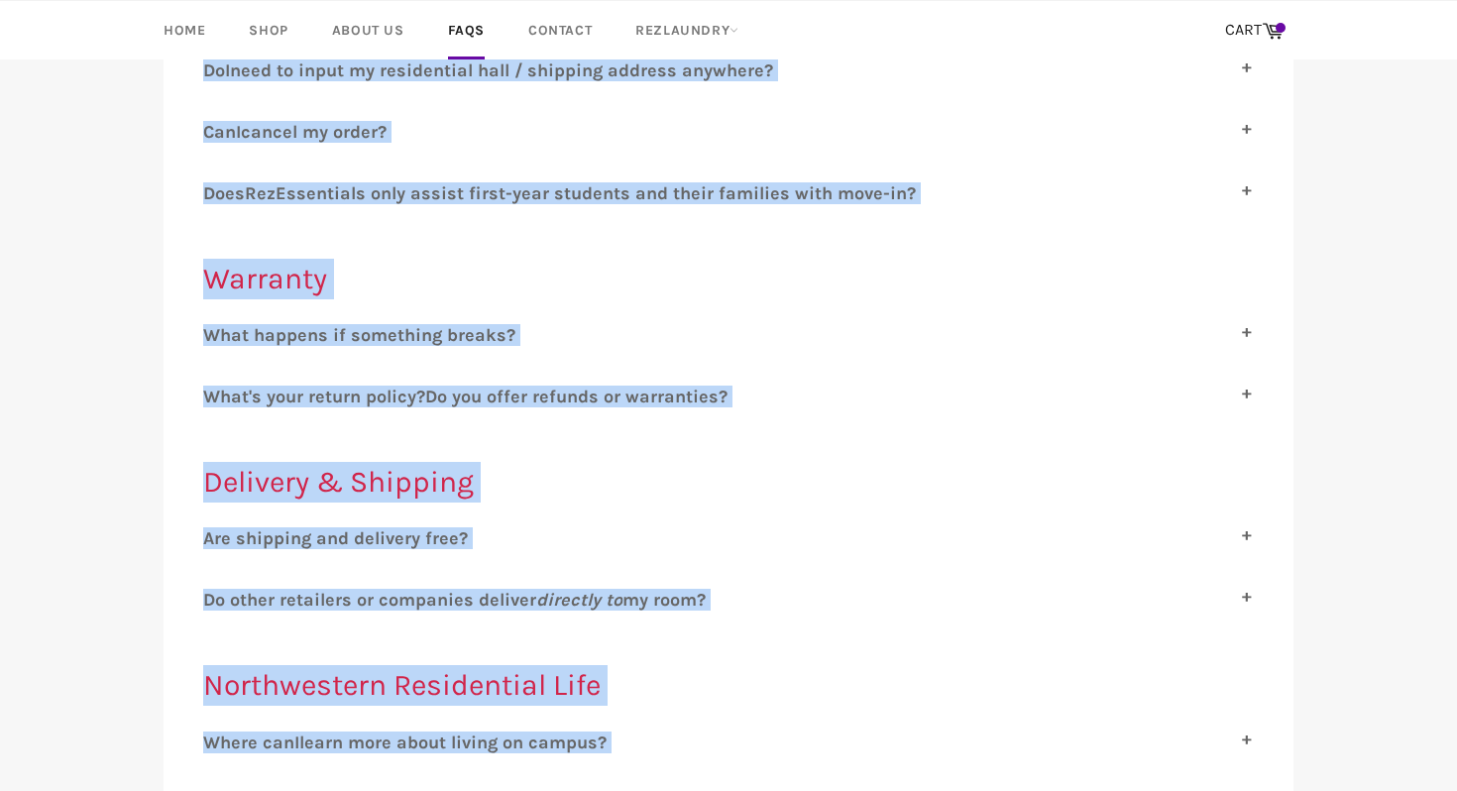
scroll to position [528, 0]
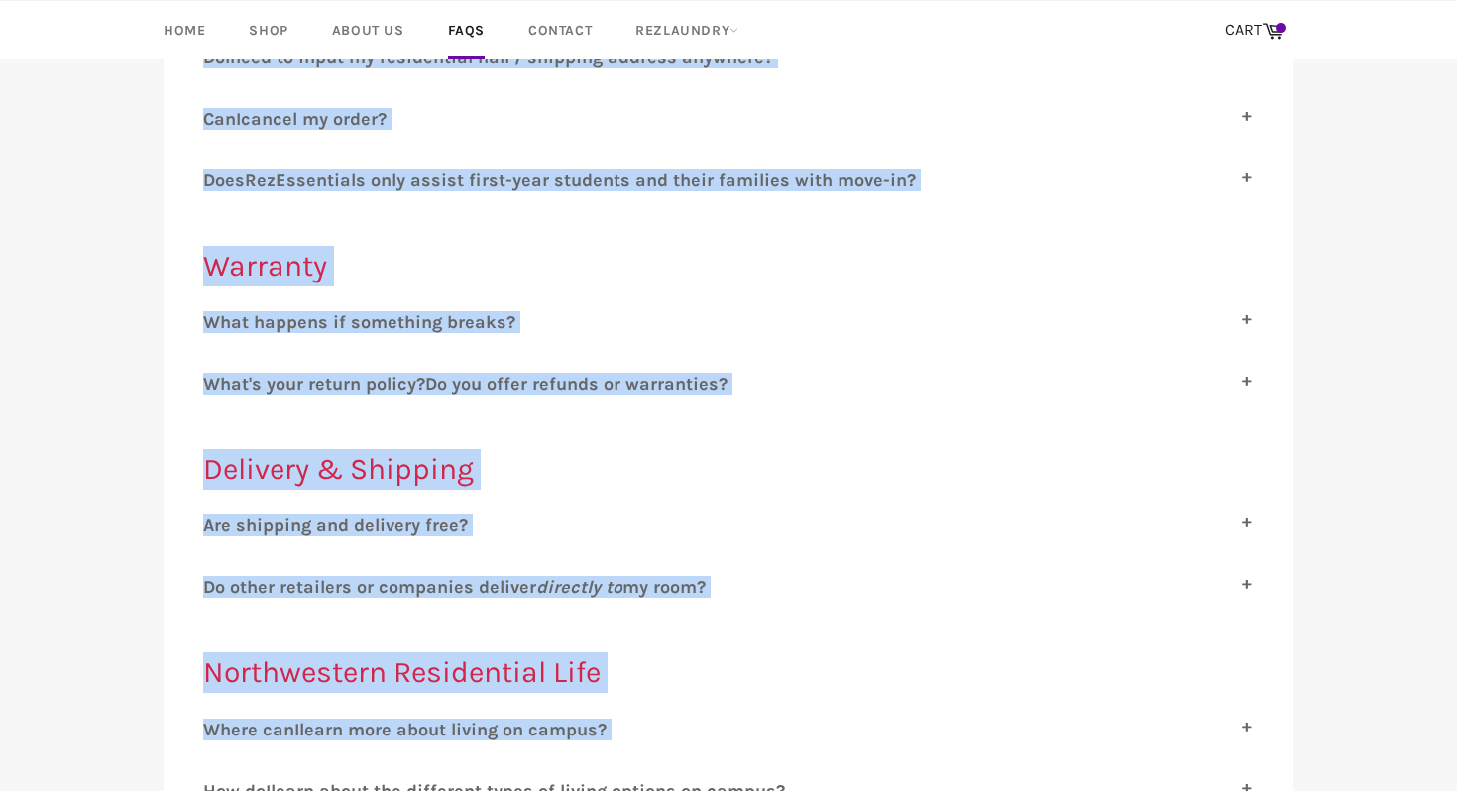
drag, startPoint x: 441, startPoint y: 263, endPoint x: 383, endPoint y: 752, distance: 493.2
click at [538, 189] on div "D oes R ez E ssentials only assist first-year students and their families with …" at bounding box center [728, 188] width 1051 height 37
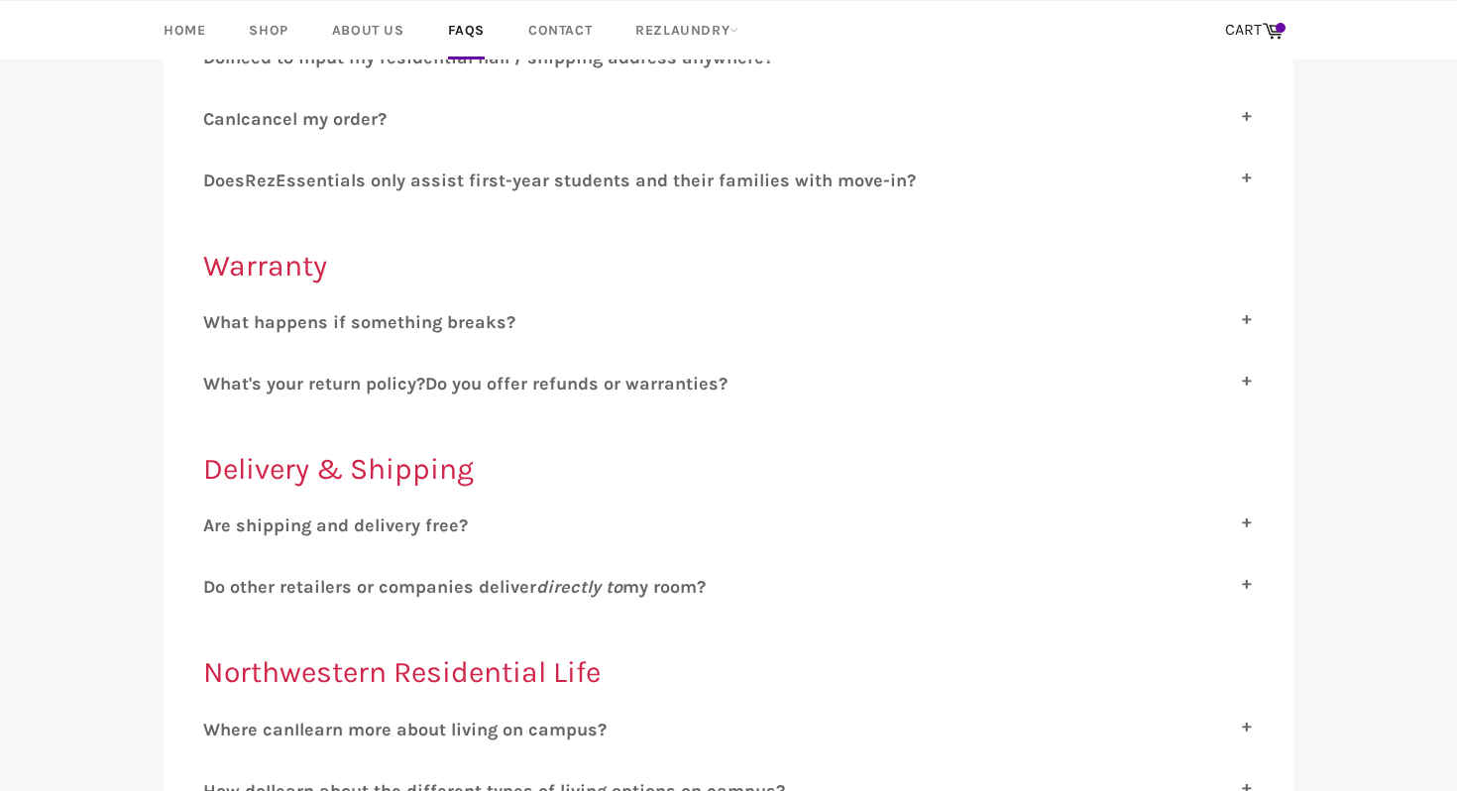
click at [545, 175] on span "ssentials only assist first-year students and their families with move-in?" at bounding box center [602, 181] width 630 height 22
click at [216, 175] on input "D oes R ez E ssentials only assist first-year students and their families with …" at bounding box center [209, 176] width 13 height 13
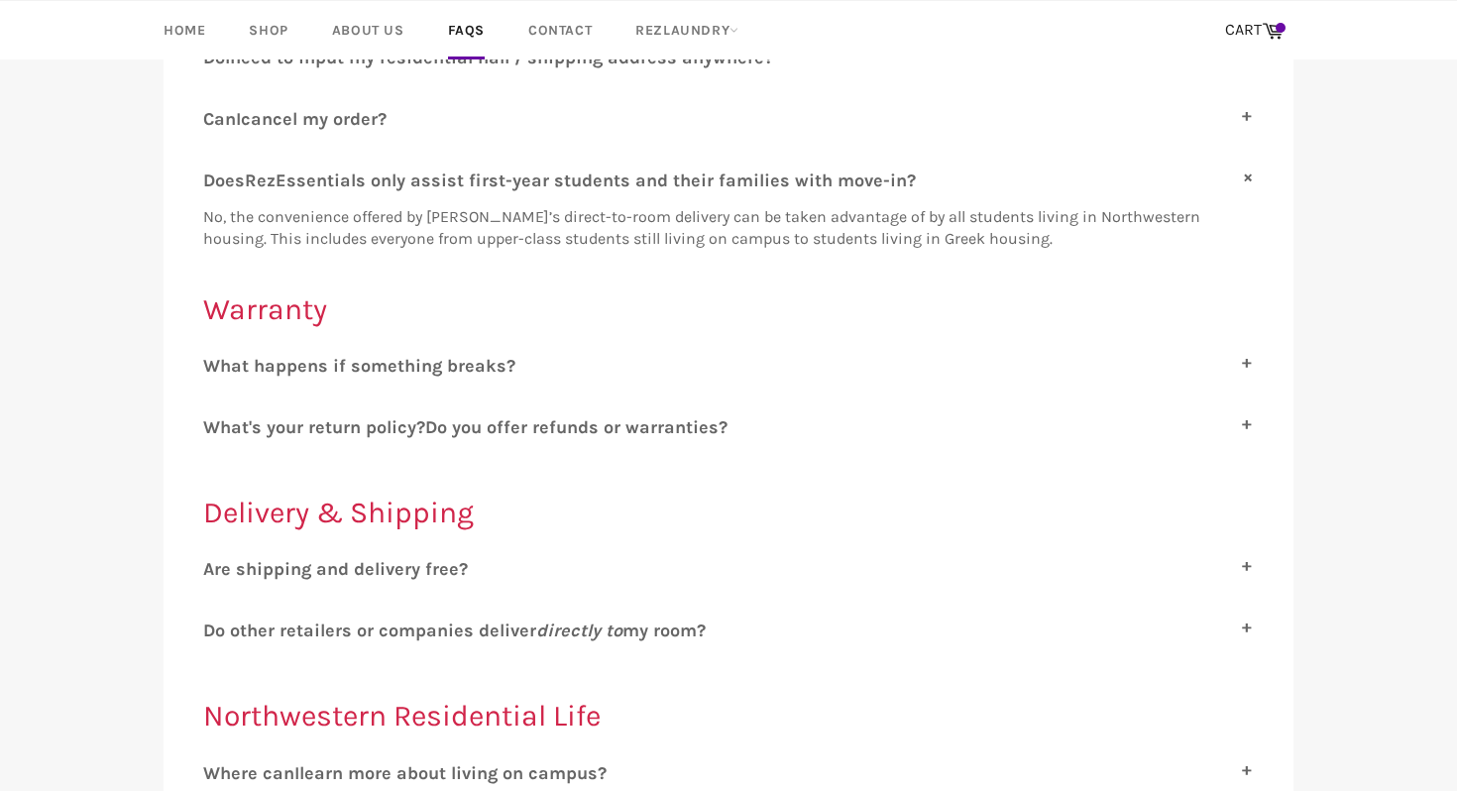
click at [544, 176] on span "ssentials only assist first-year students and their families with move-in?" at bounding box center [602, 181] width 630 height 22
click at [216, 176] on input "D oes R ez E ssentials only assist first-year students and their families with …" at bounding box center [209, 176] width 13 height 13
checkbox input "false"
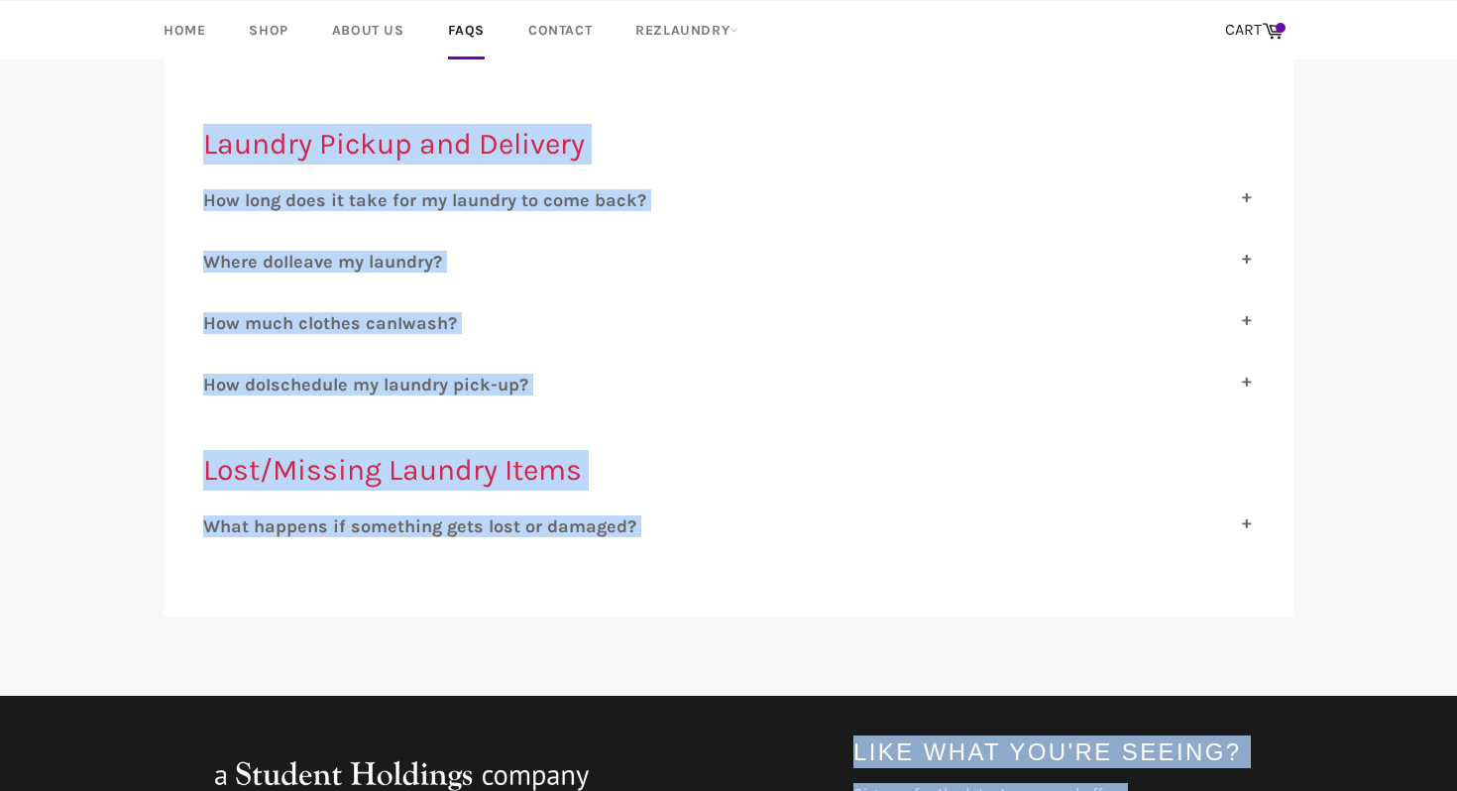
scroll to position [1986, 0]
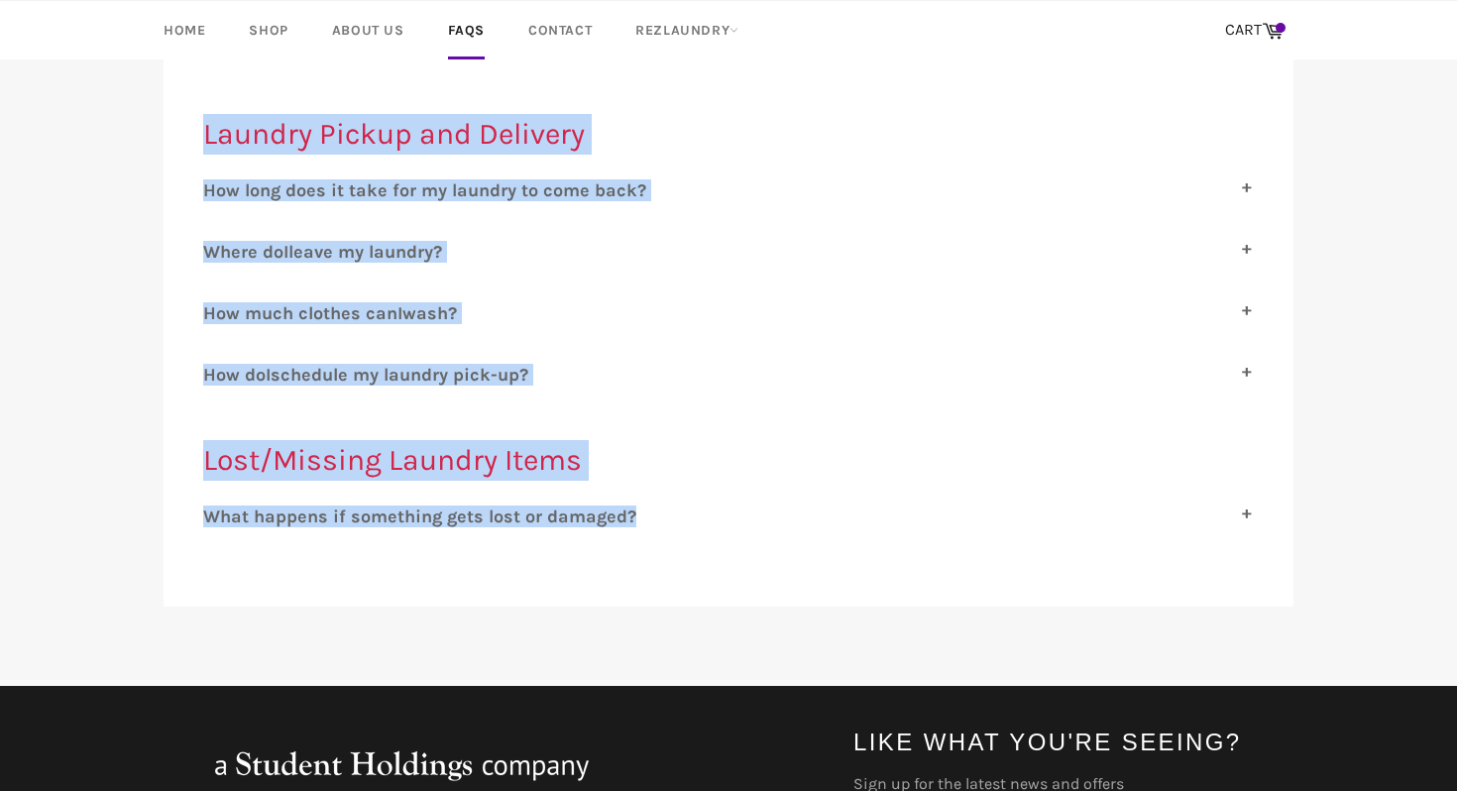
drag, startPoint x: 544, startPoint y: 177, endPoint x: 400, endPoint y: 513, distance: 365.0
click at [400, 507] on div "W hat happens if something gets lost or damaged? We will take excellent care of…" at bounding box center [728, 524] width 1051 height 37
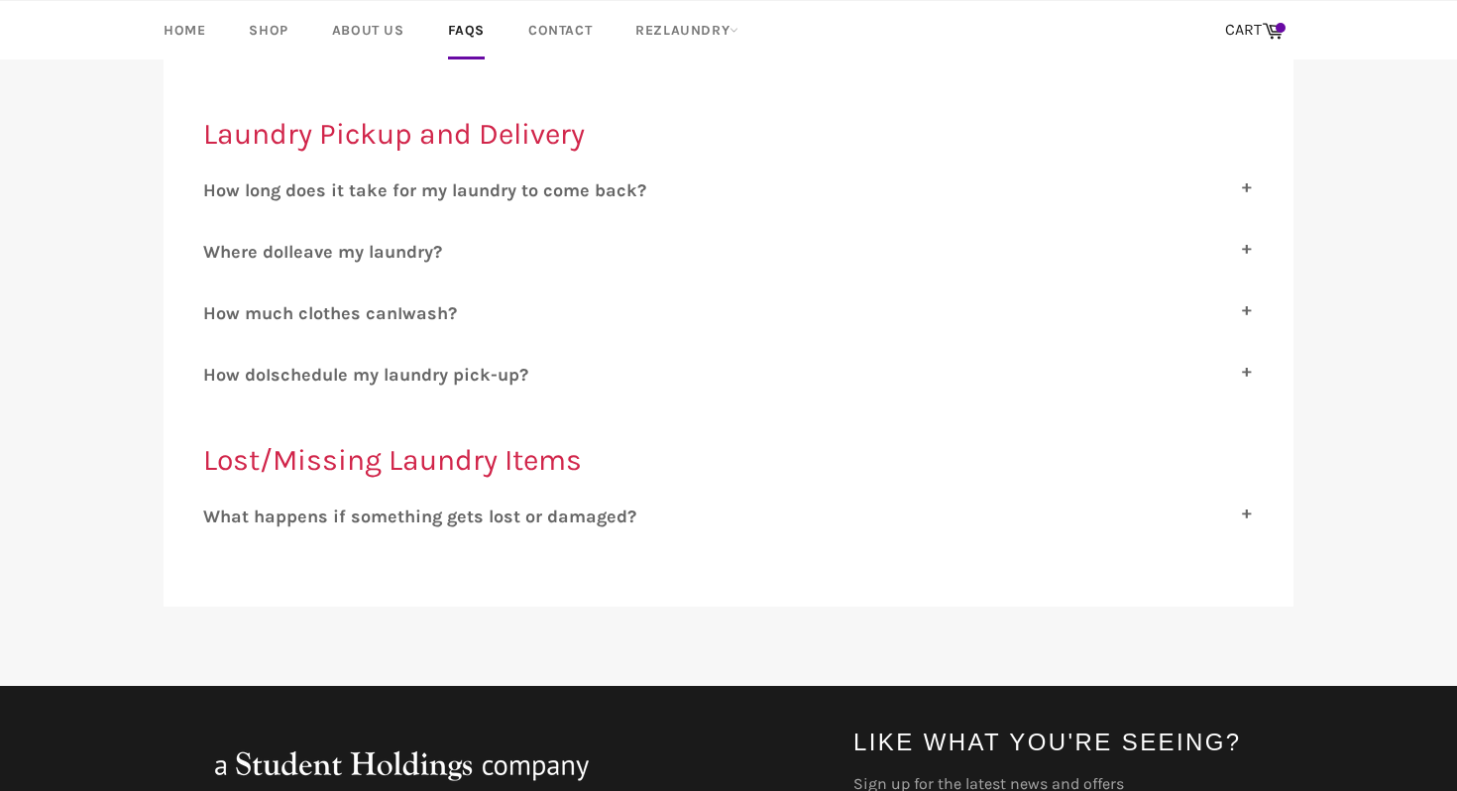
click at [443, 364] on span "schedule my laundry pick-up?" at bounding box center [400, 375] width 258 height 22
click at [216, 364] on input "H ow do I schedule my laundry pick-up?" at bounding box center [209, 370] width 13 height 13
checkbox input "true"
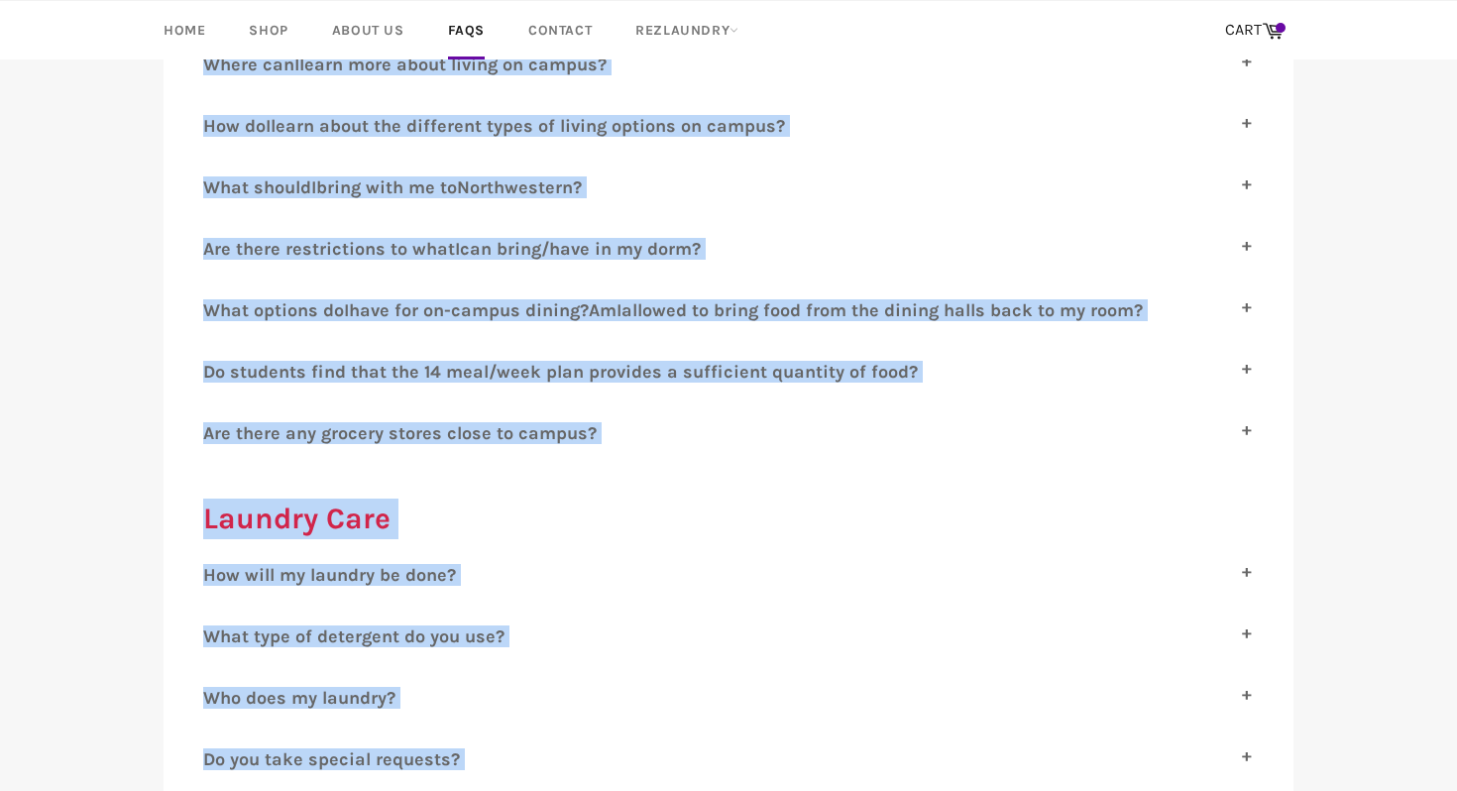
scroll to position [0, 0]
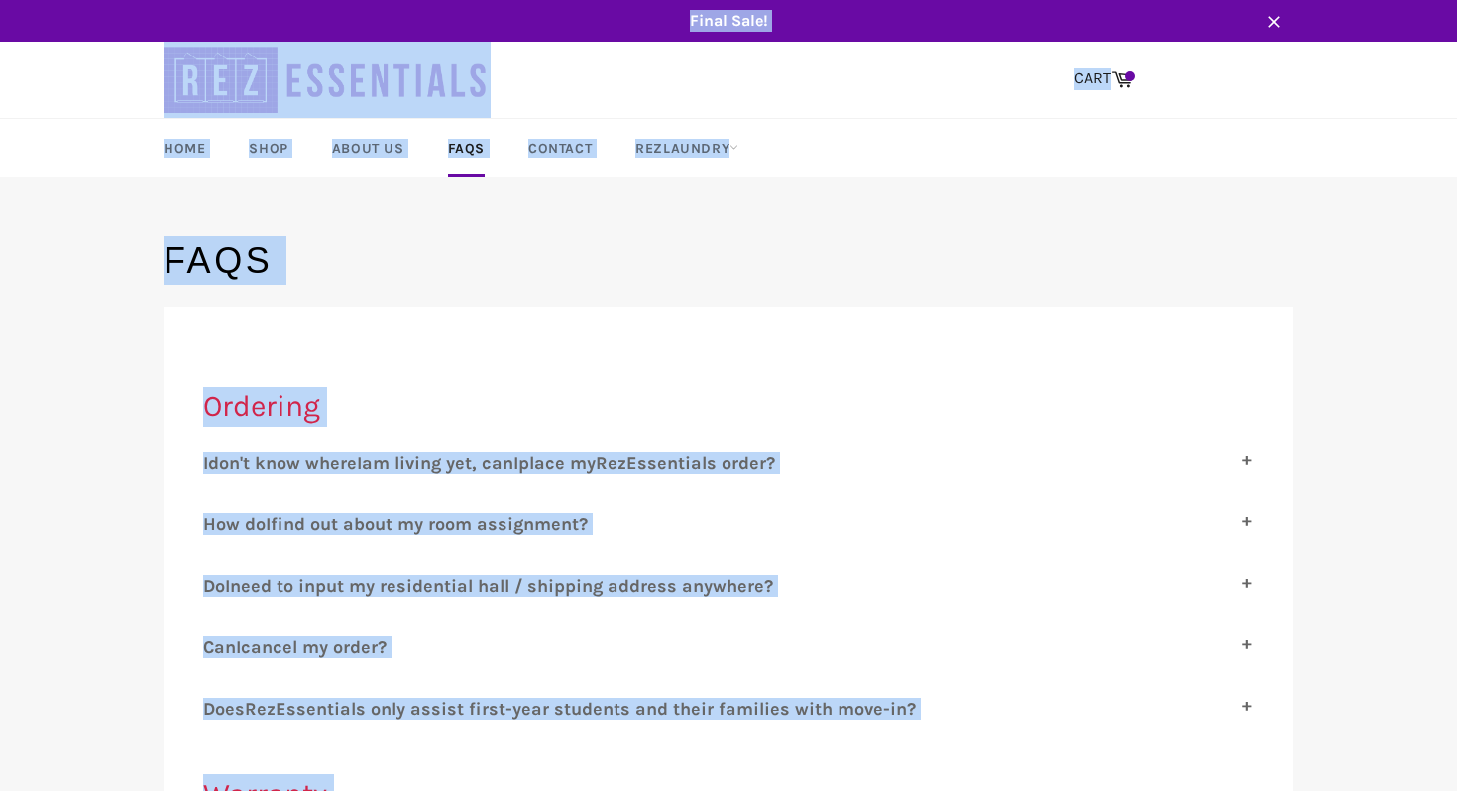
drag, startPoint x: 793, startPoint y: 369, endPoint x: 654, endPoint y: 251, distance: 182.2
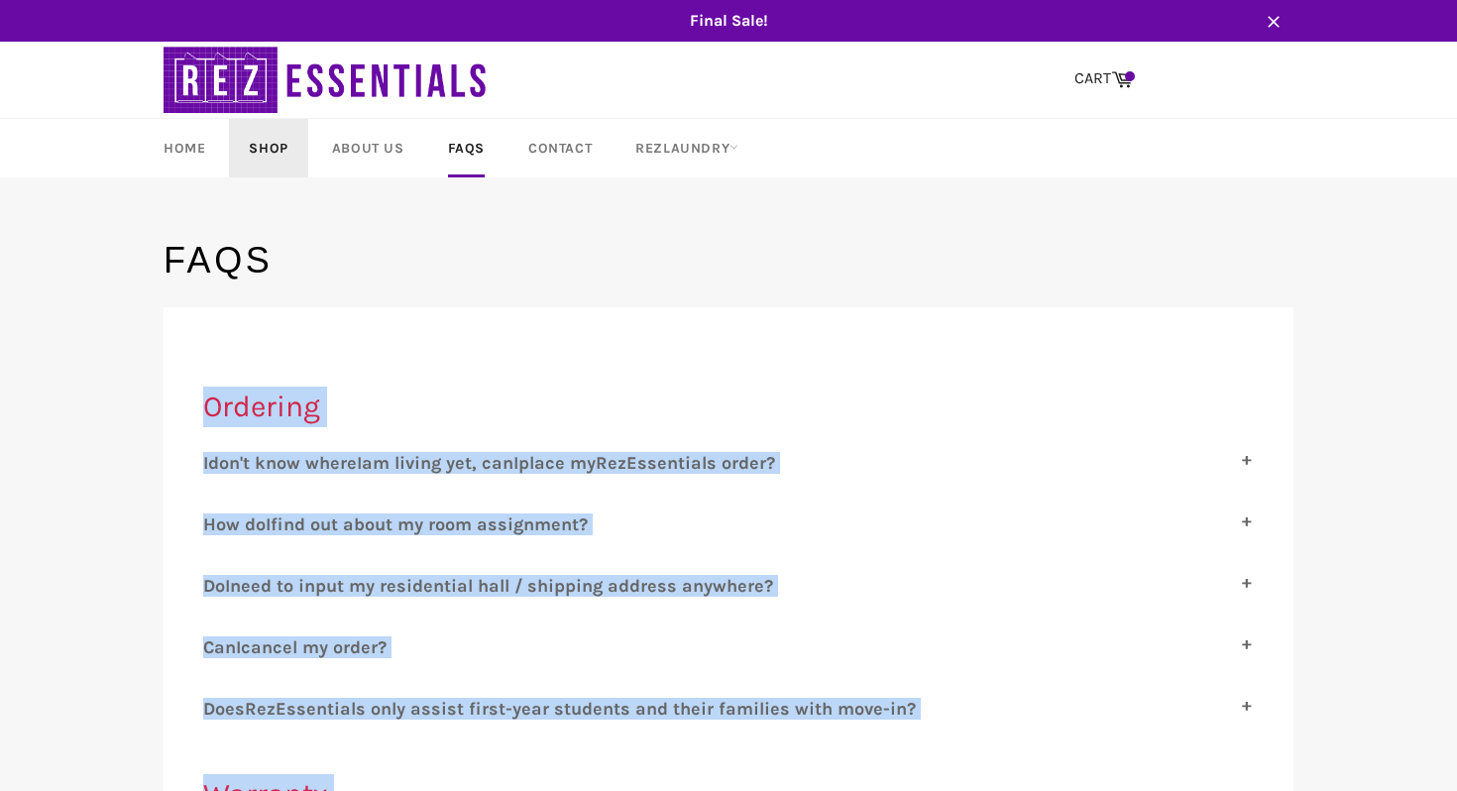
click at [272, 146] on link "Shop" at bounding box center [268, 148] width 78 height 58
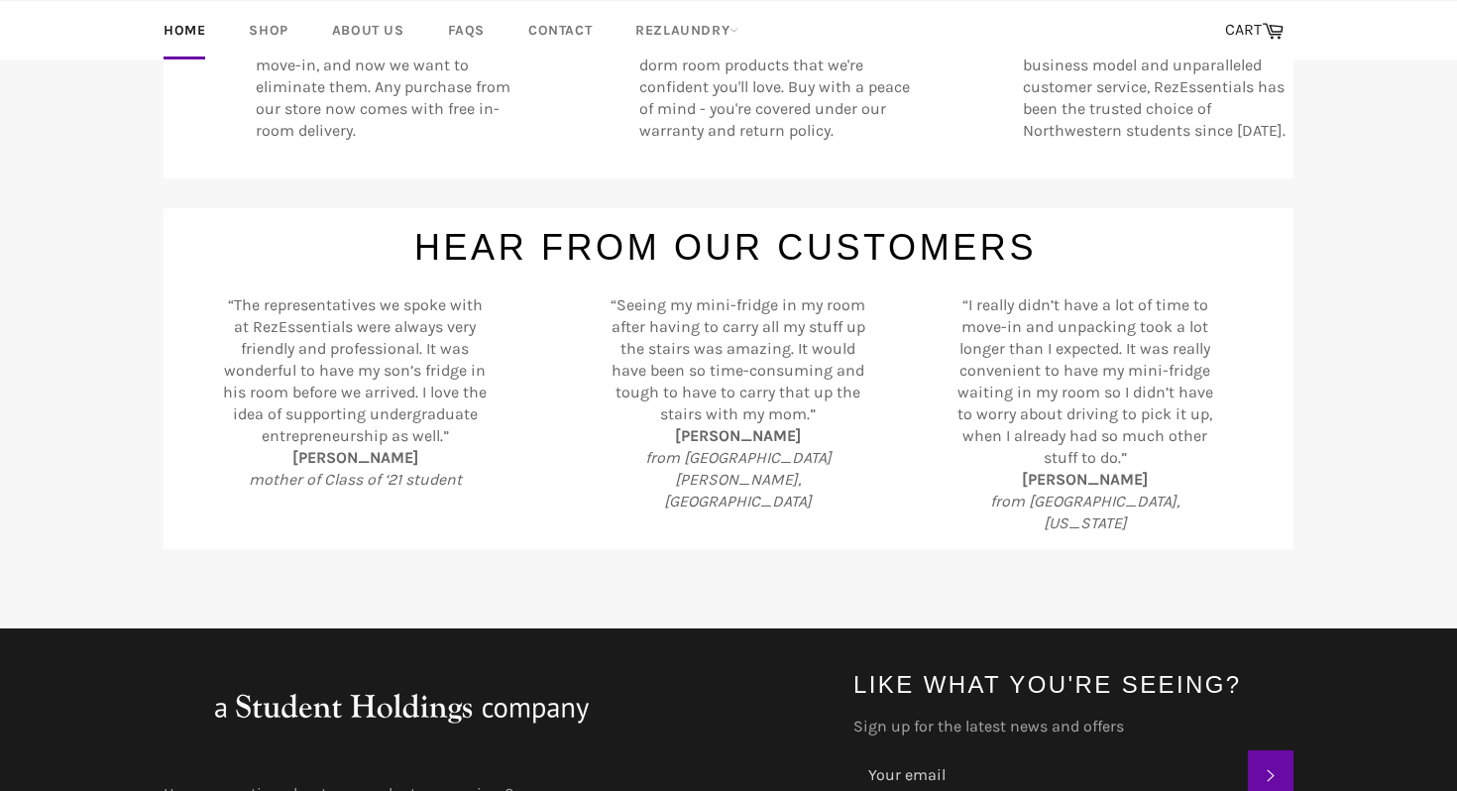
scroll to position [872, 0]
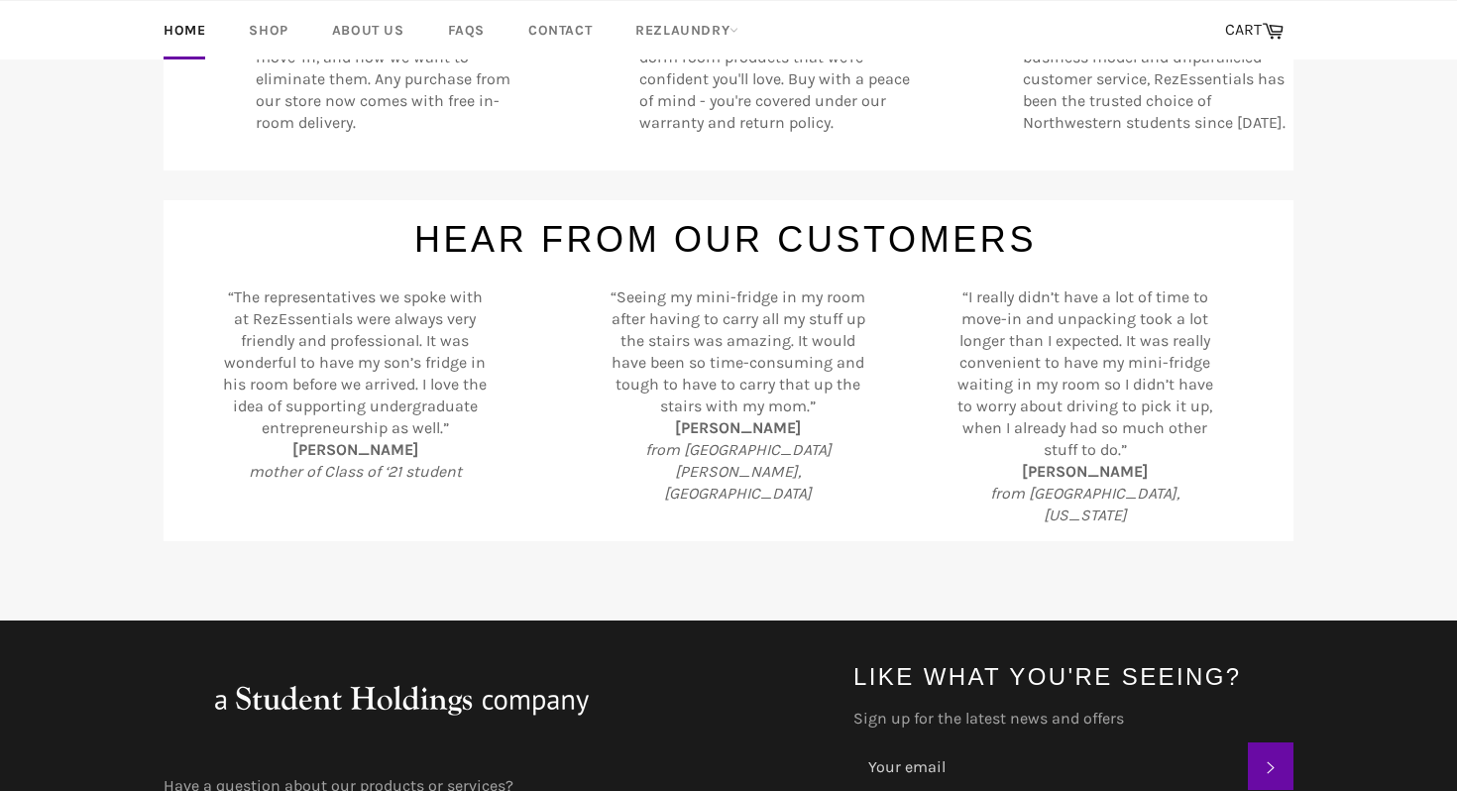
scroll to position [793, 0]
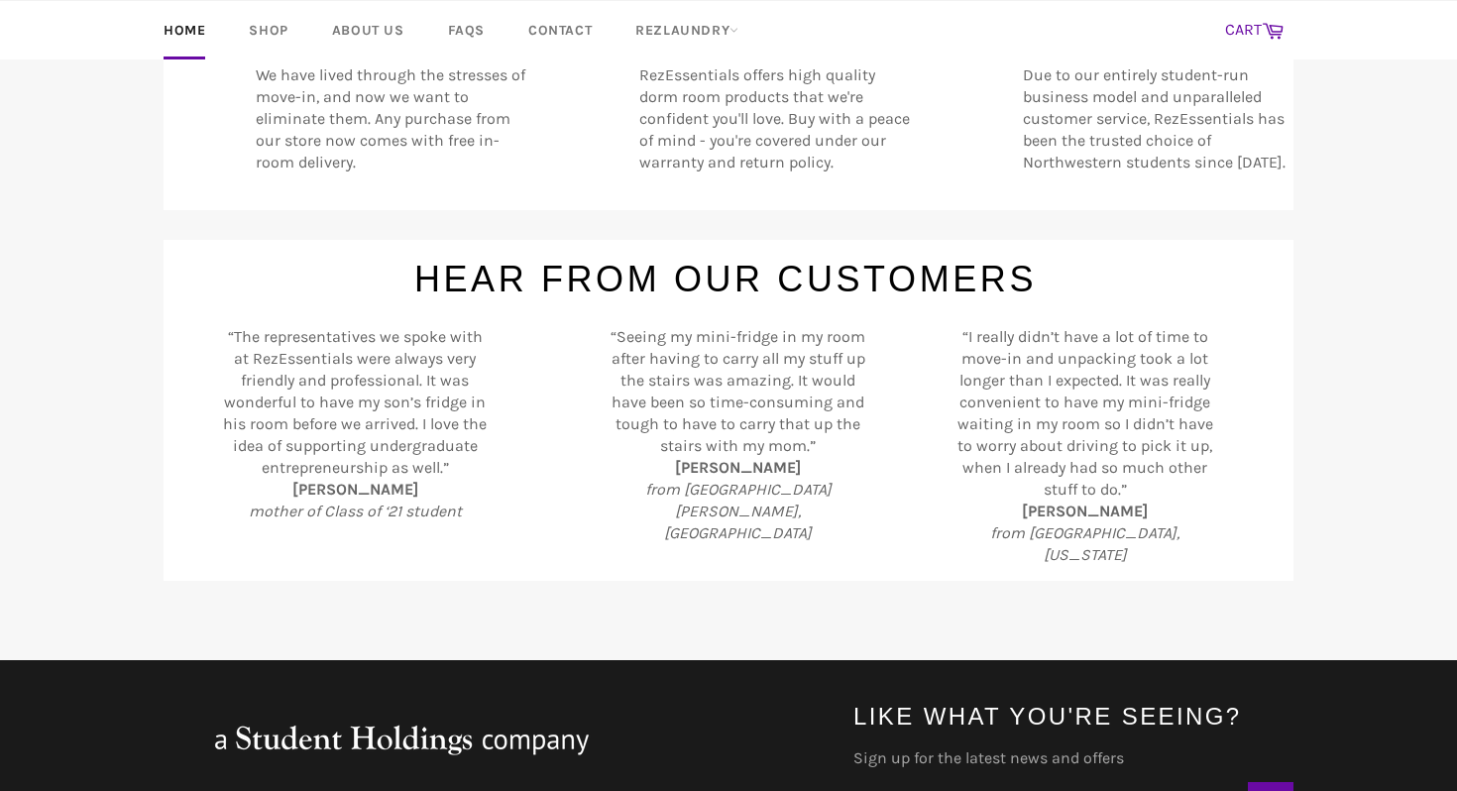
click at [1215, 40] on link "CART Cart" at bounding box center [1254, 31] width 78 height 42
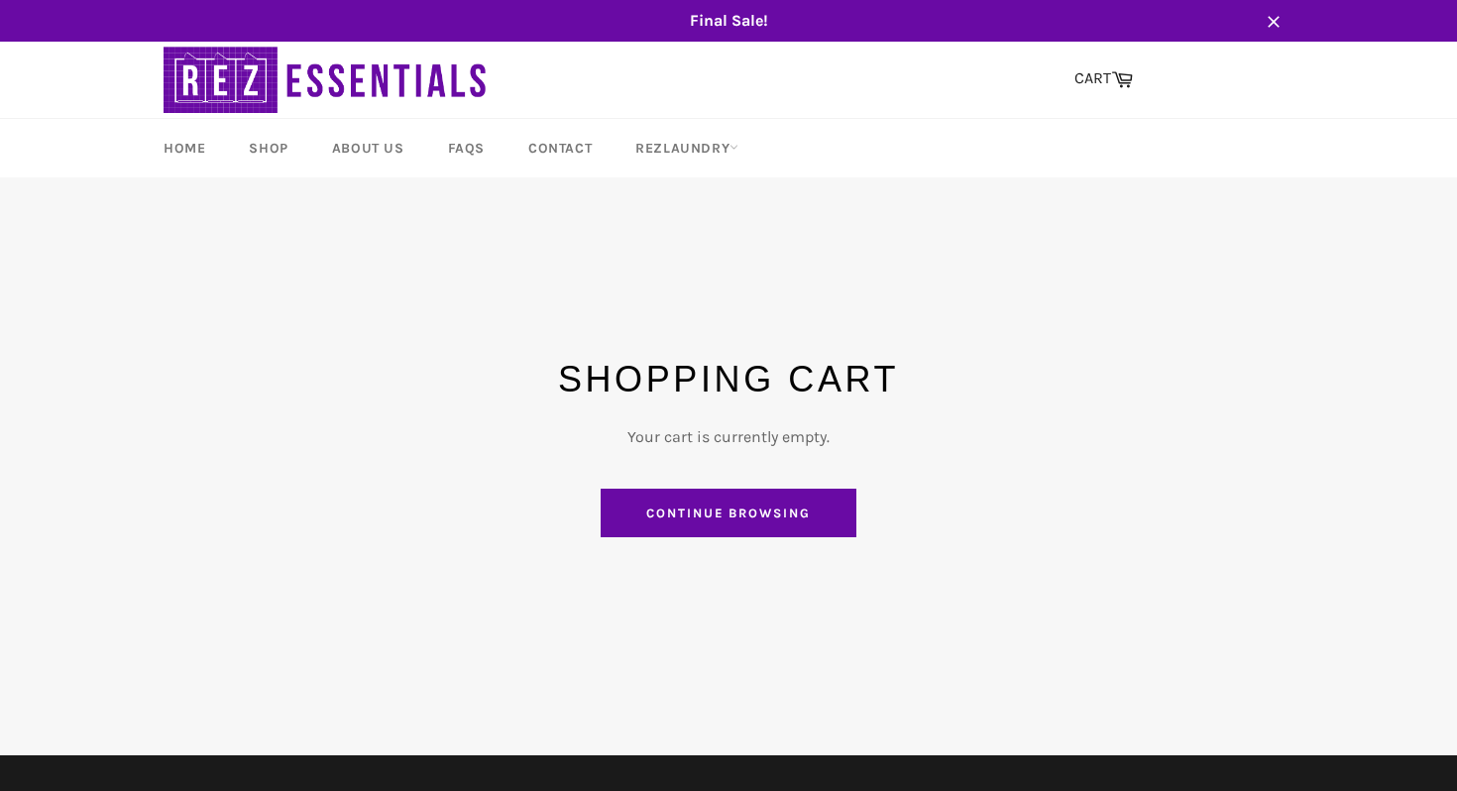
click at [208, 105] on img at bounding box center [327, 80] width 327 height 76
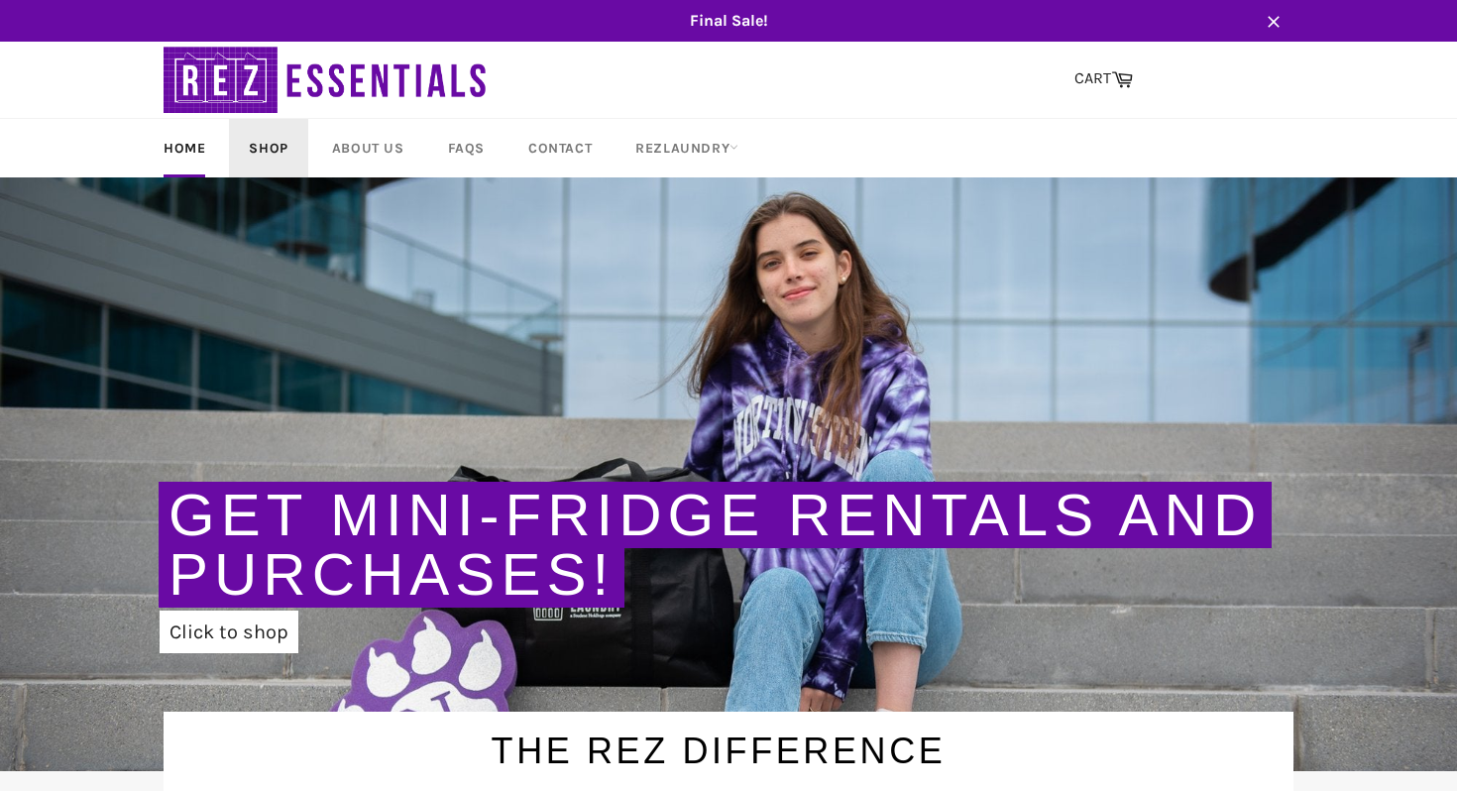
click at [277, 163] on link "Shop" at bounding box center [268, 148] width 78 height 58
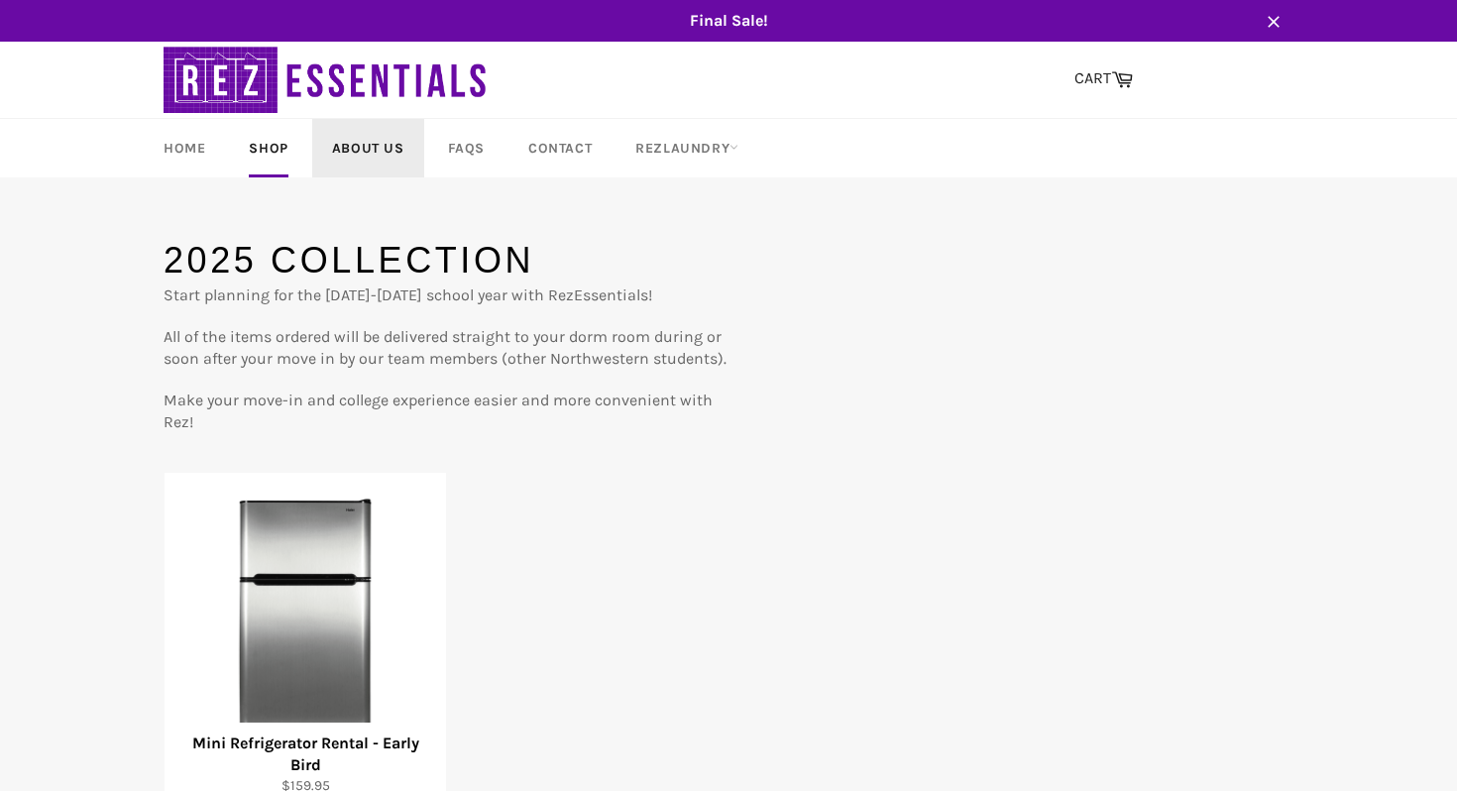
click at [369, 155] on link "About Us" at bounding box center [368, 148] width 112 height 58
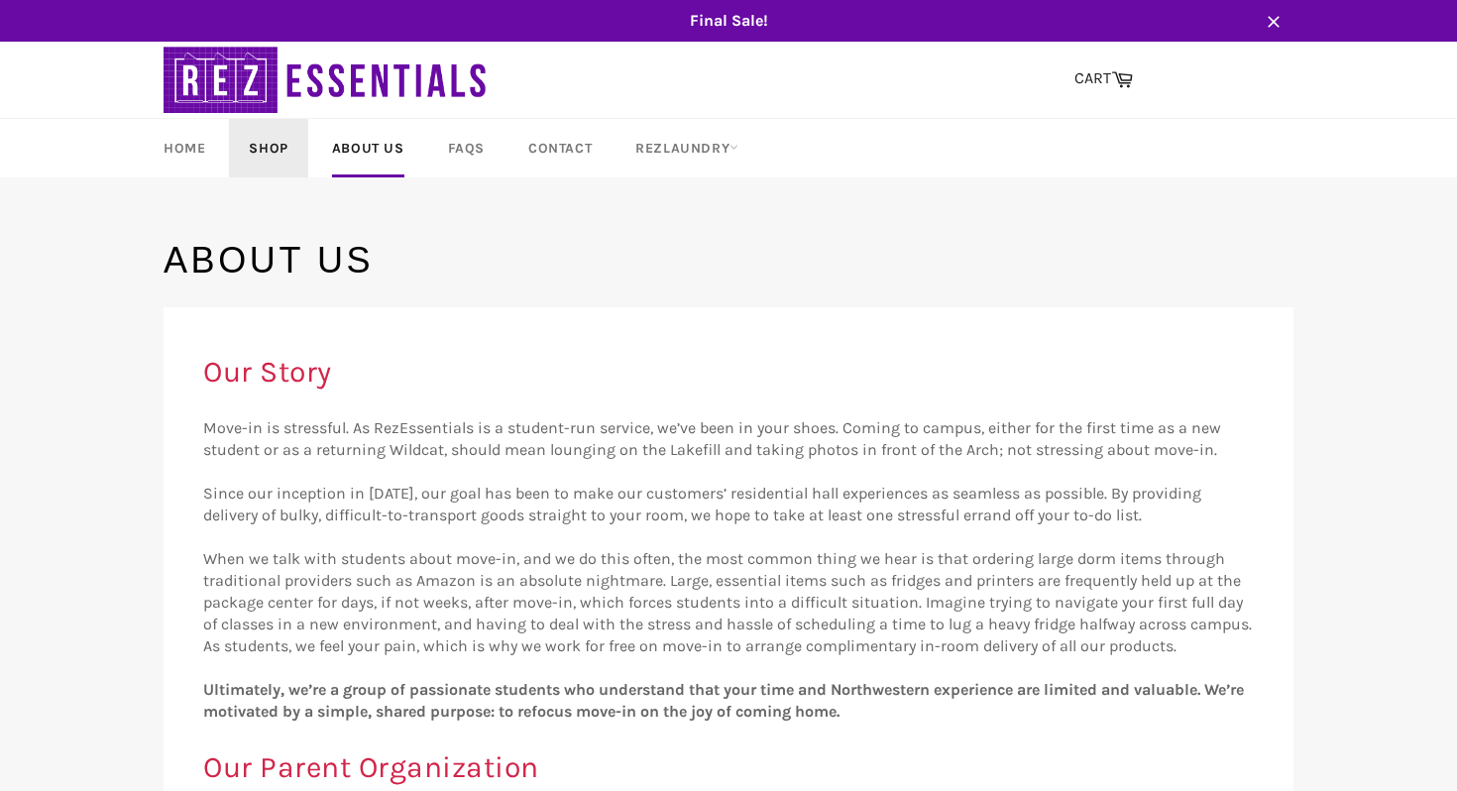
click at [281, 146] on link "Shop" at bounding box center [268, 148] width 78 height 58
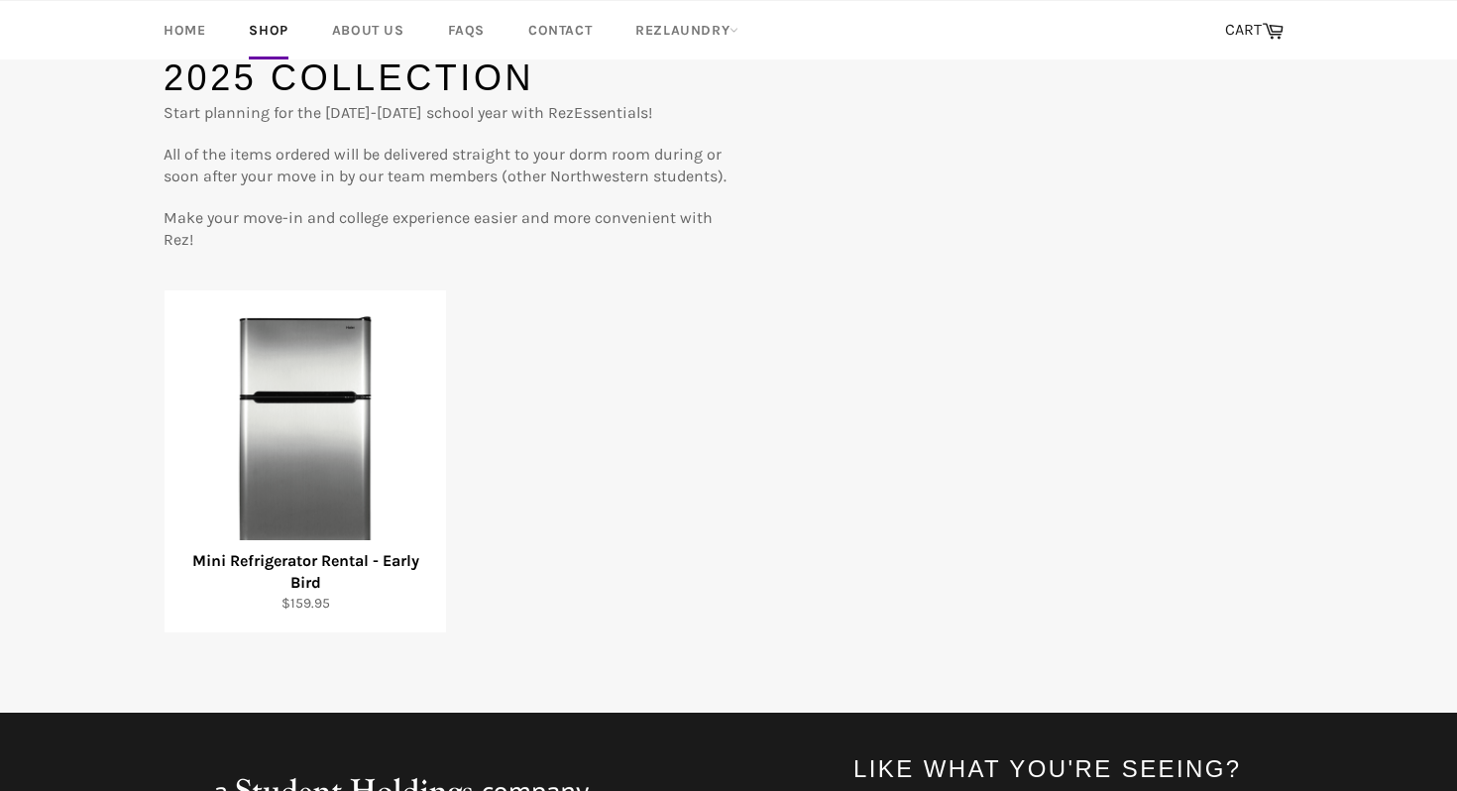
scroll to position [159, 0]
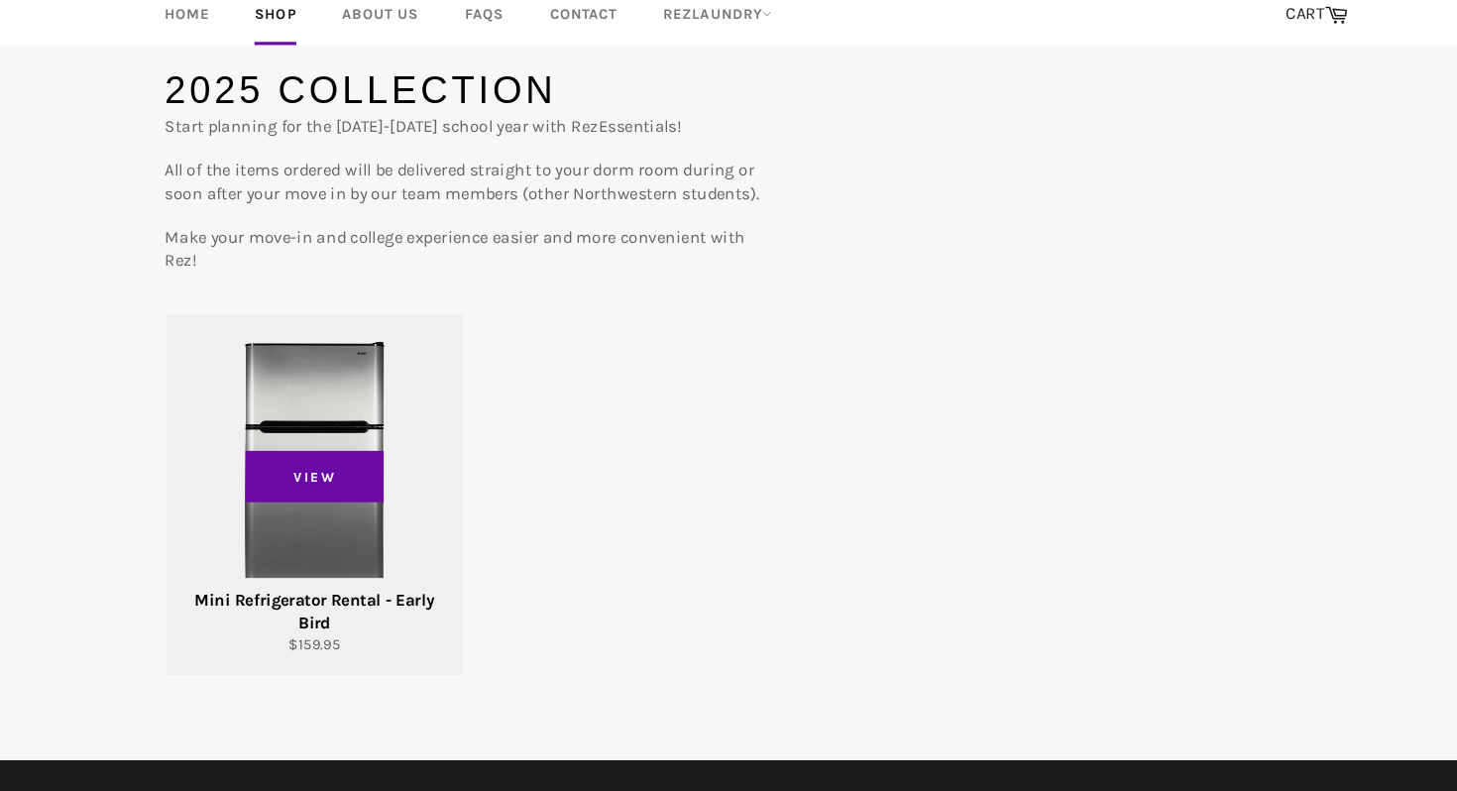
click at [289, 385] on div "View" at bounding box center [306, 485] width 282 height 342
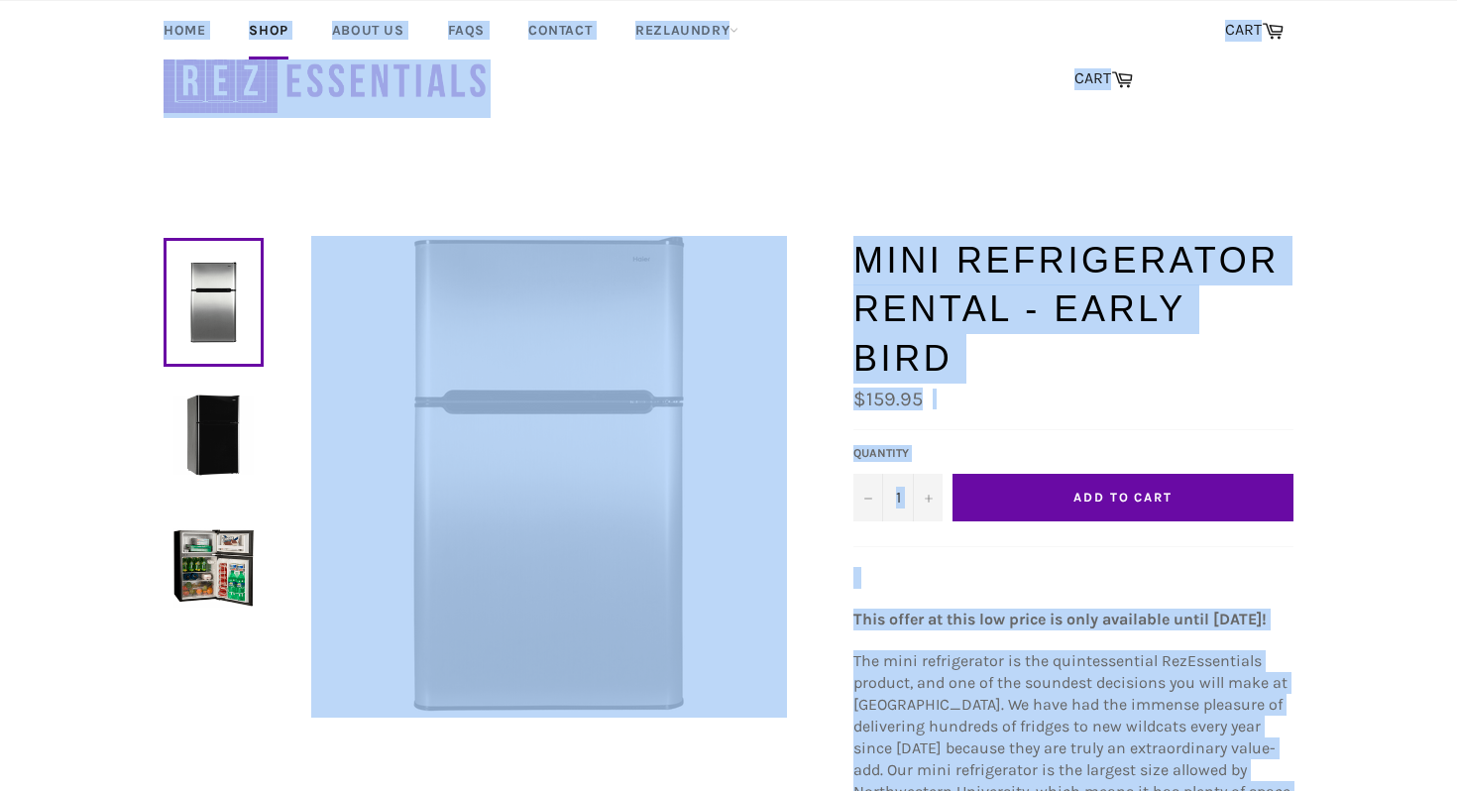
drag, startPoint x: 962, startPoint y: 341, endPoint x: 969, endPoint y: -157, distance: 497.7
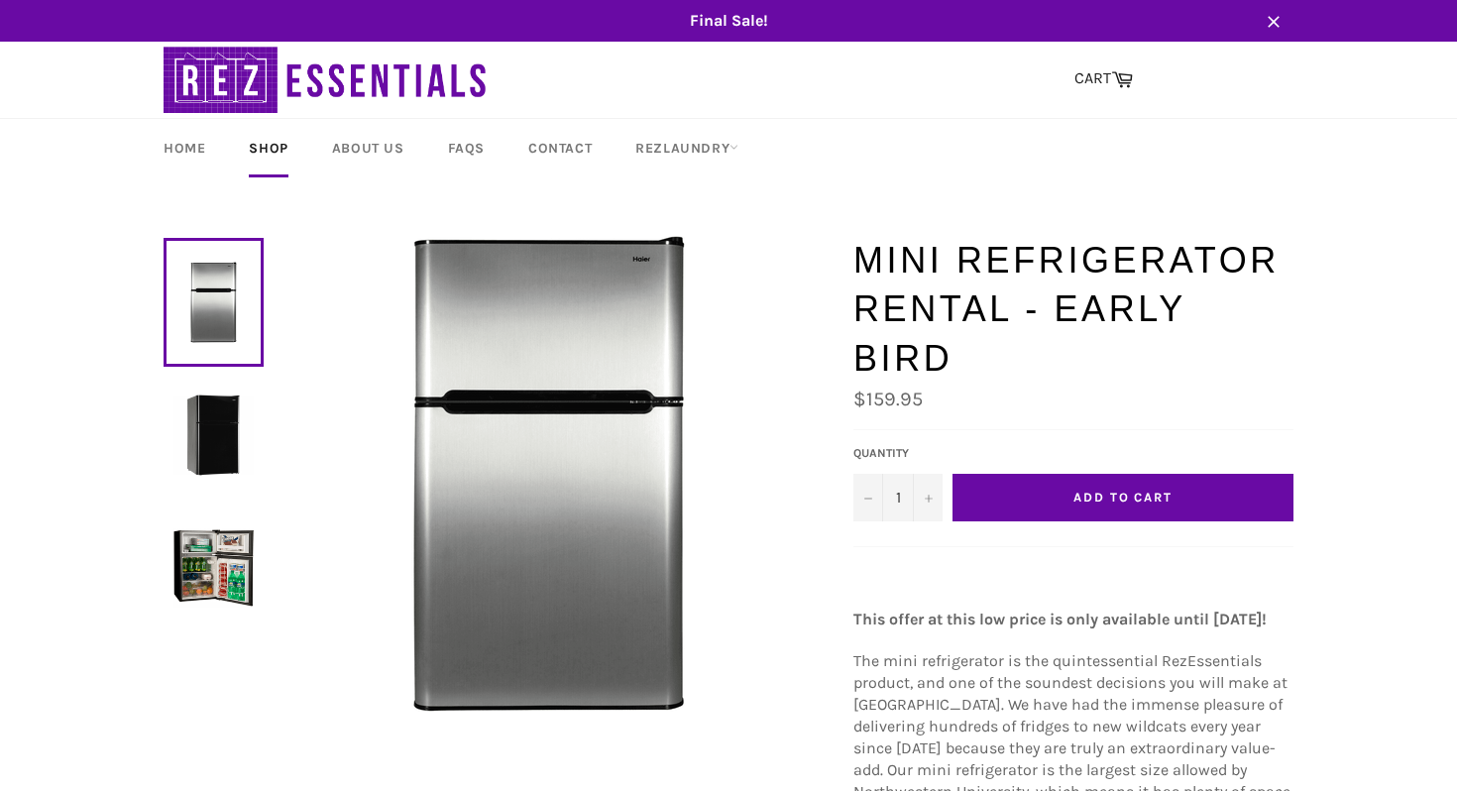
click at [671, 189] on div "Final Sale! Close Site navigation Search CART Cart Menu" at bounding box center [728, 785] width 1457 height 1571
click at [509, 146] on link "Contact" at bounding box center [560, 148] width 103 height 58
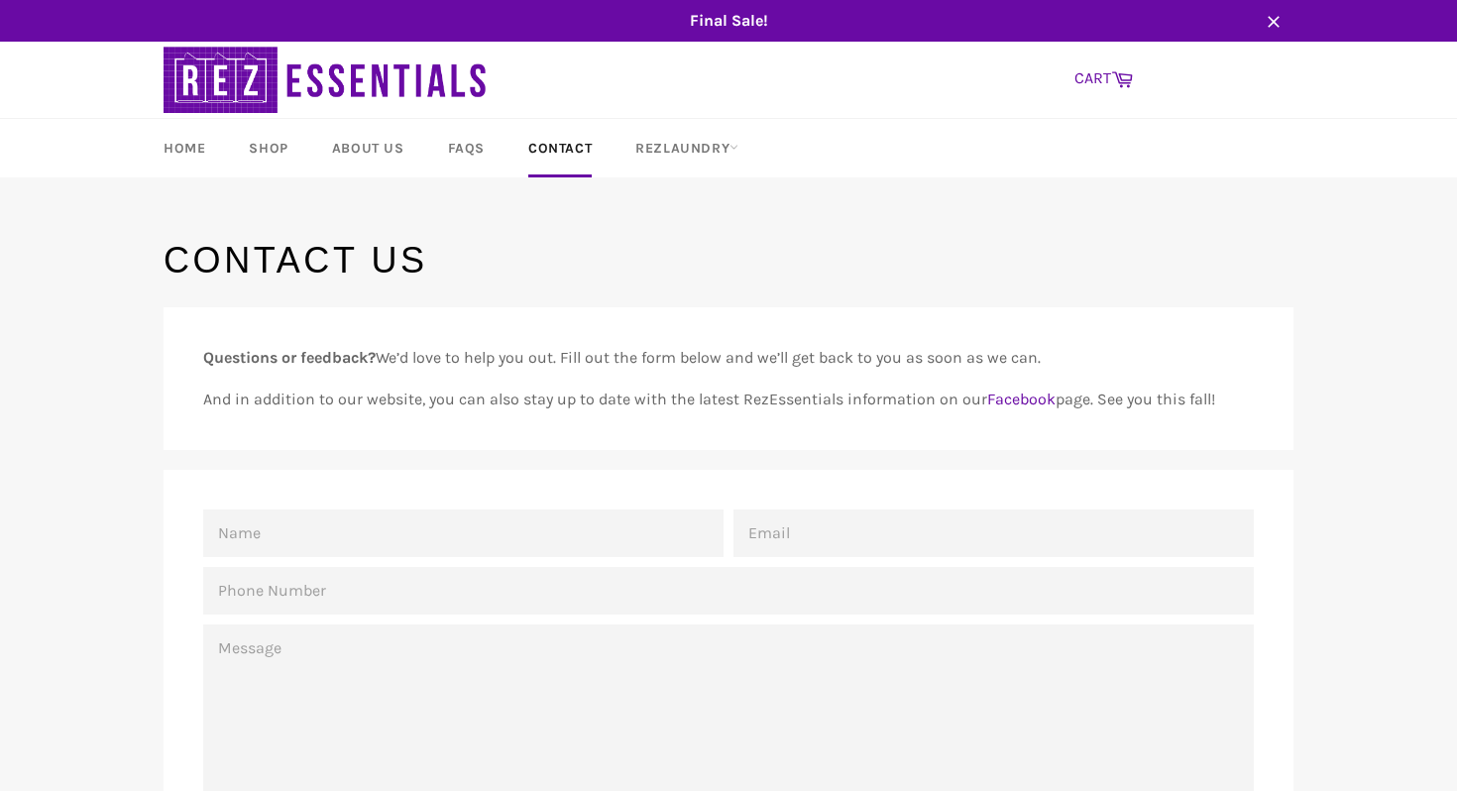
click at [1070, 88] on link "CART Cart" at bounding box center [1104, 79] width 78 height 42
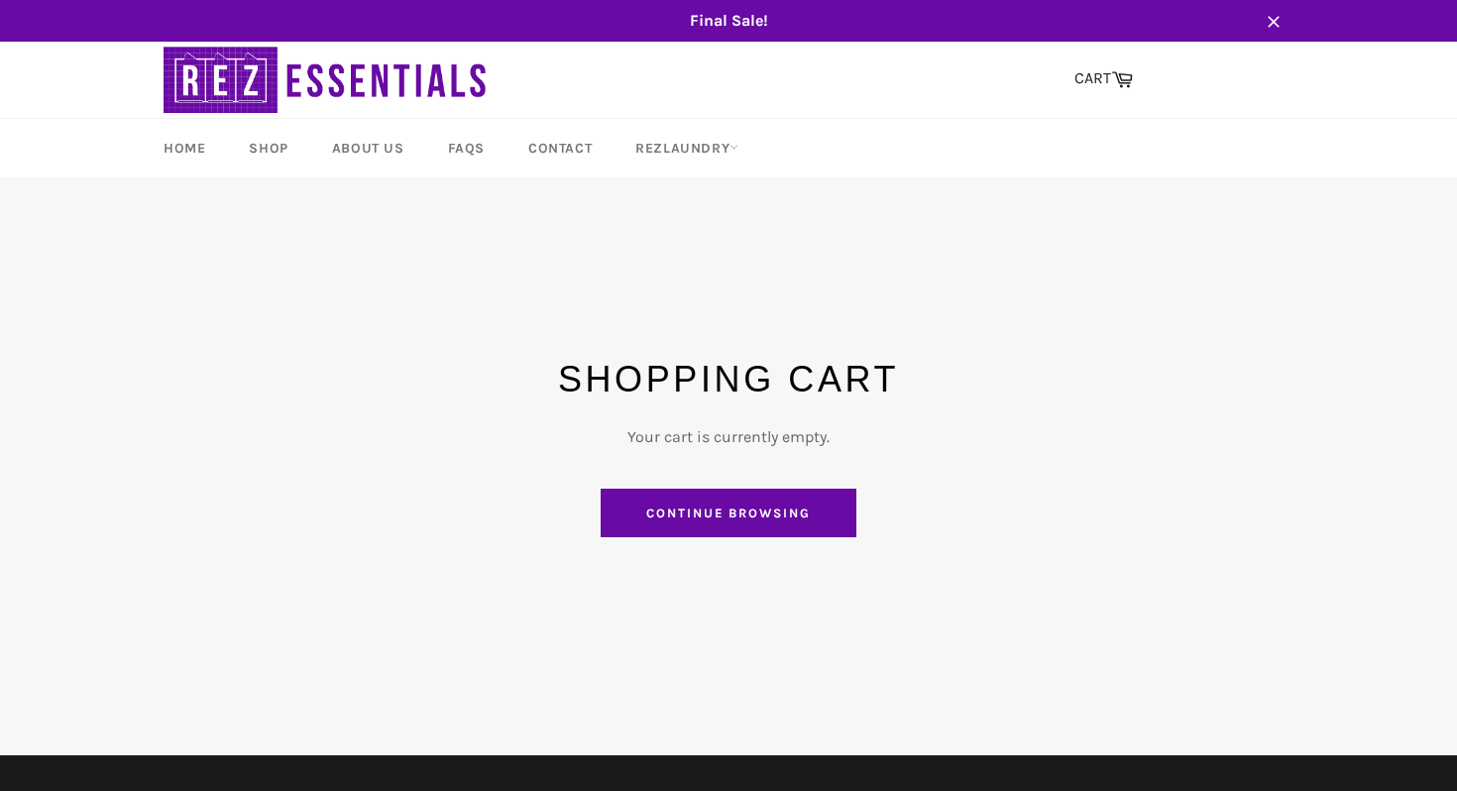
click at [725, 20] on span "Final Sale!" at bounding box center [729, 21] width 1170 height 22
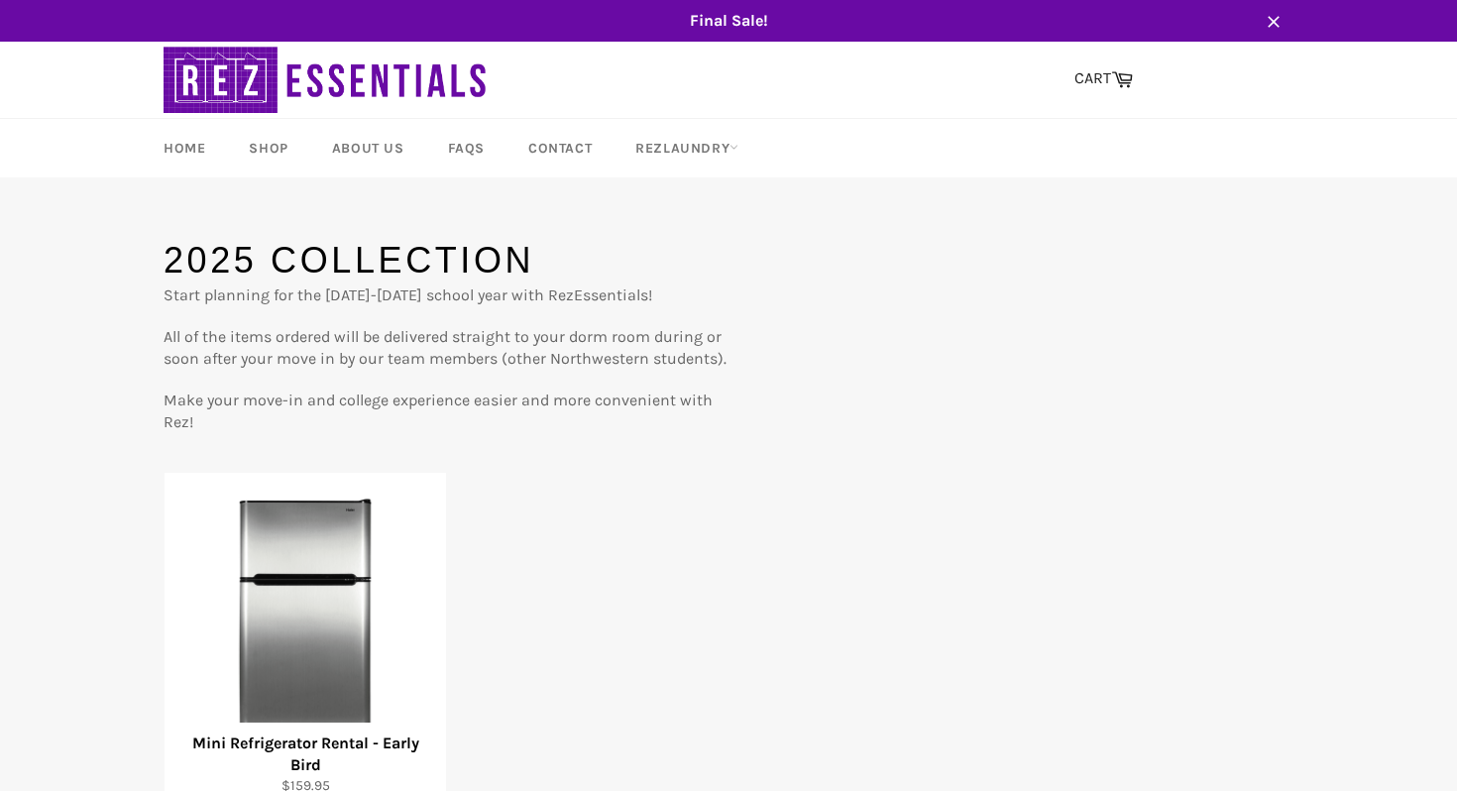
click at [378, 97] on img at bounding box center [327, 80] width 327 height 76
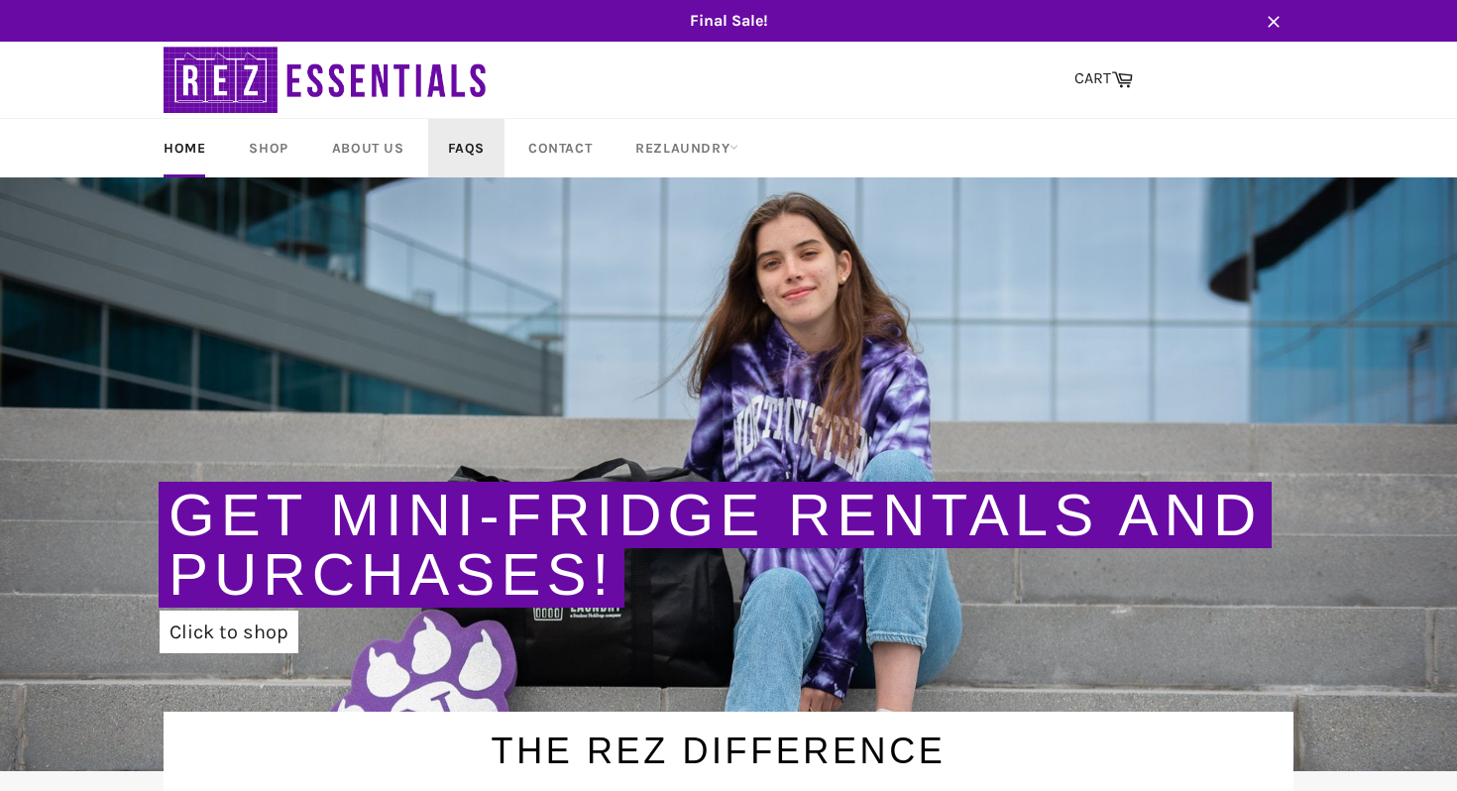
click at [433, 157] on link "FAQs" at bounding box center [466, 148] width 76 height 58
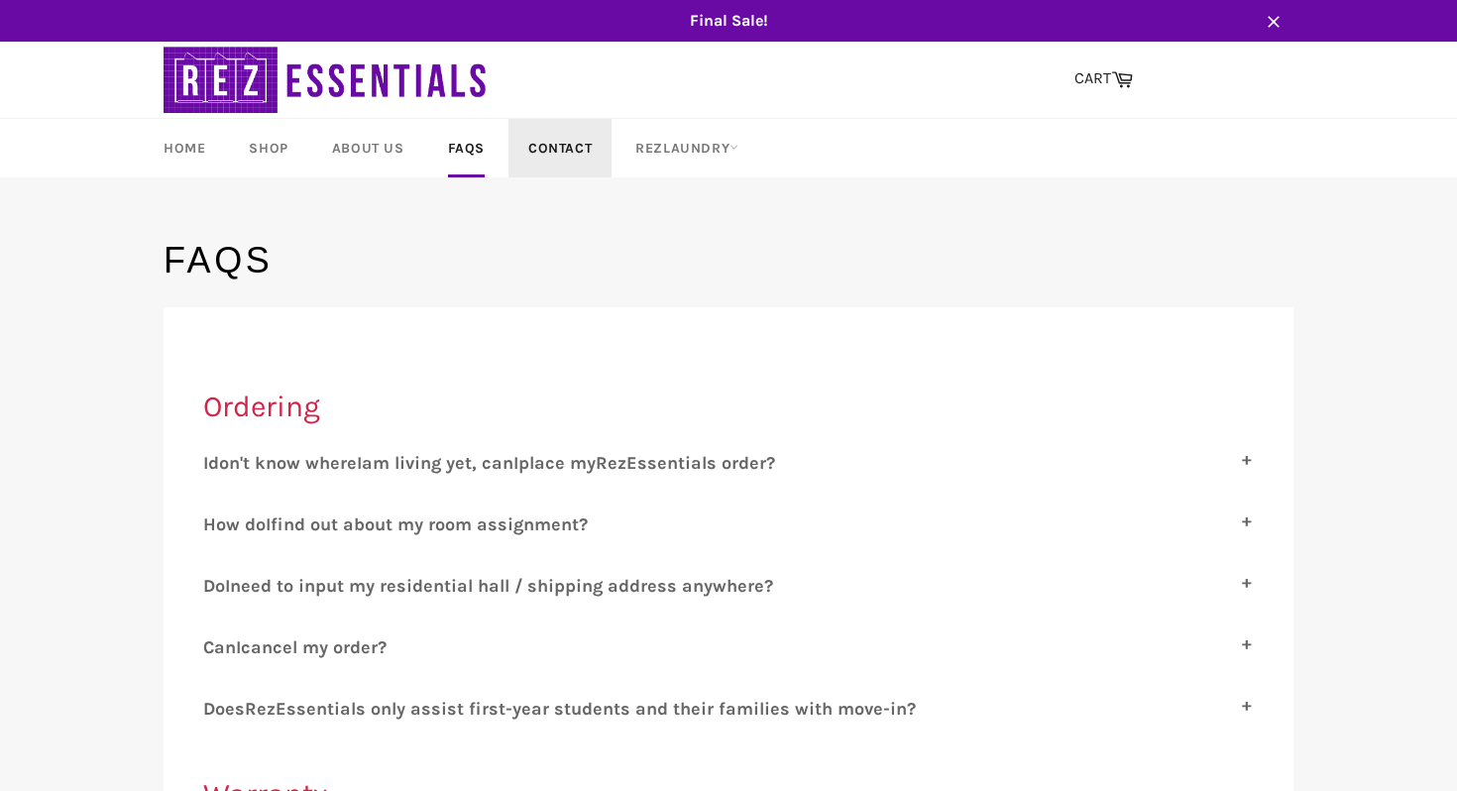
click at [523, 153] on link "Contact" at bounding box center [560, 148] width 103 height 58
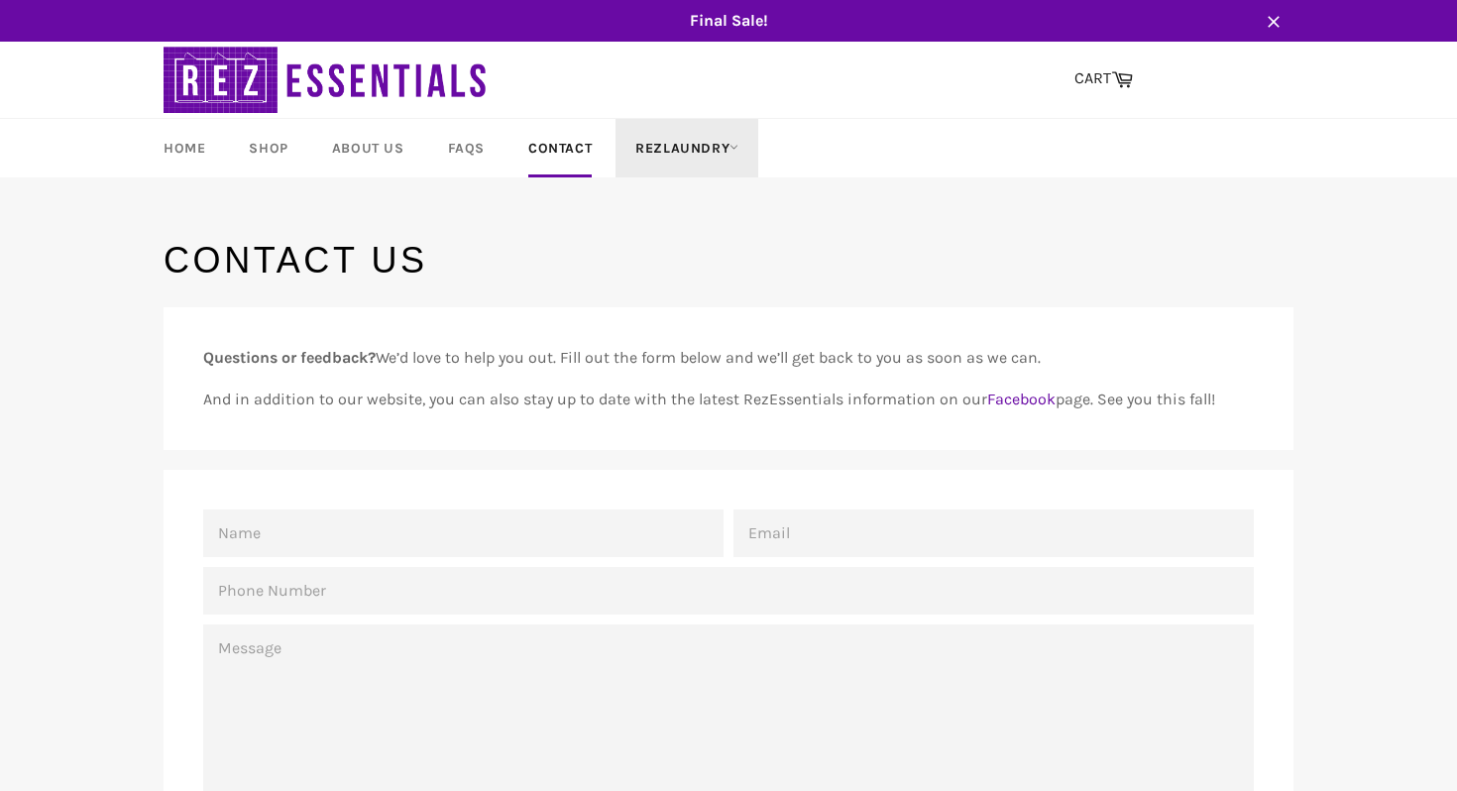
click at [652, 153] on link "RezLaundry" at bounding box center [687, 148] width 143 height 58
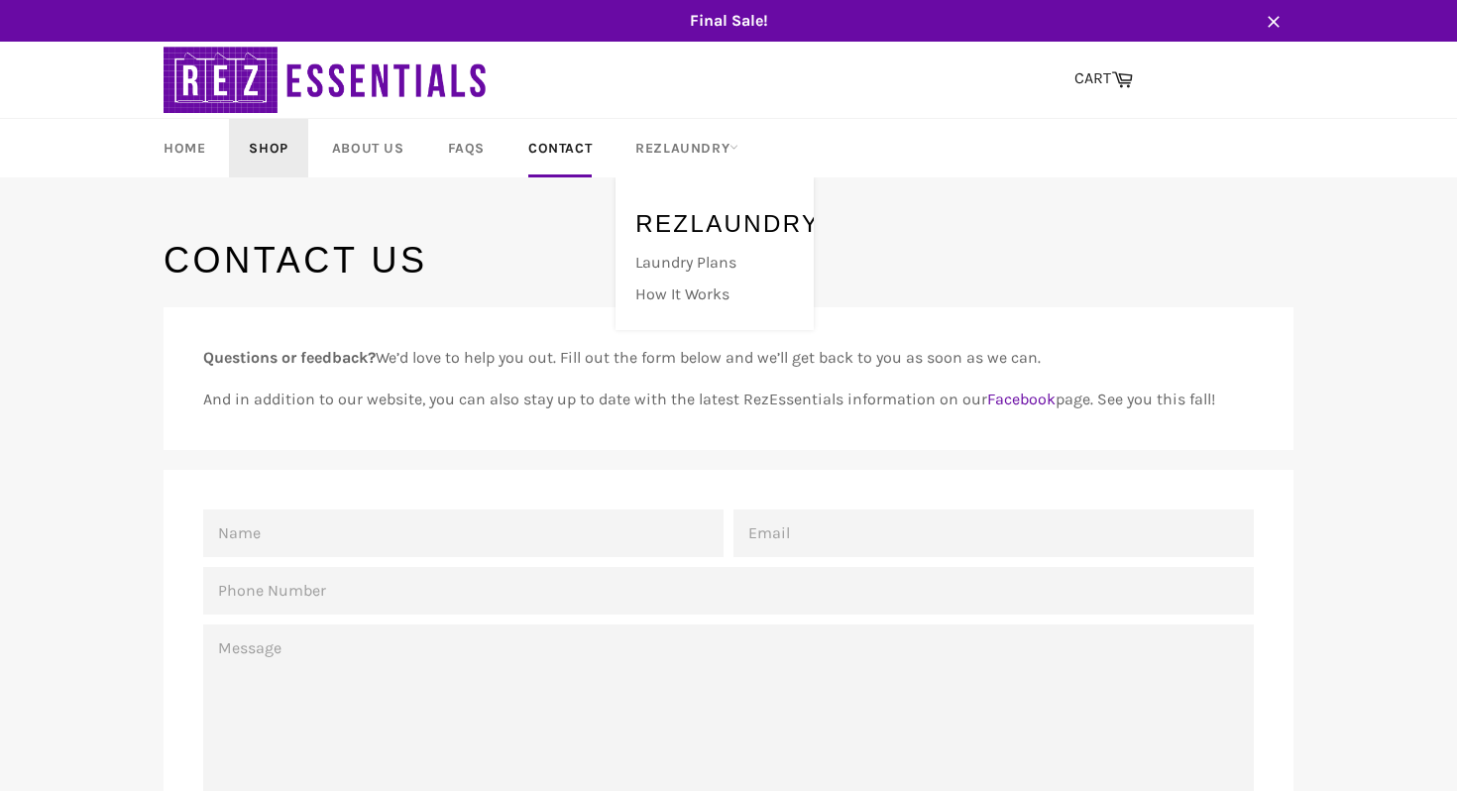
click at [237, 160] on link "Shop" at bounding box center [268, 148] width 78 height 58
